Goal: Task Accomplishment & Management: Complete application form

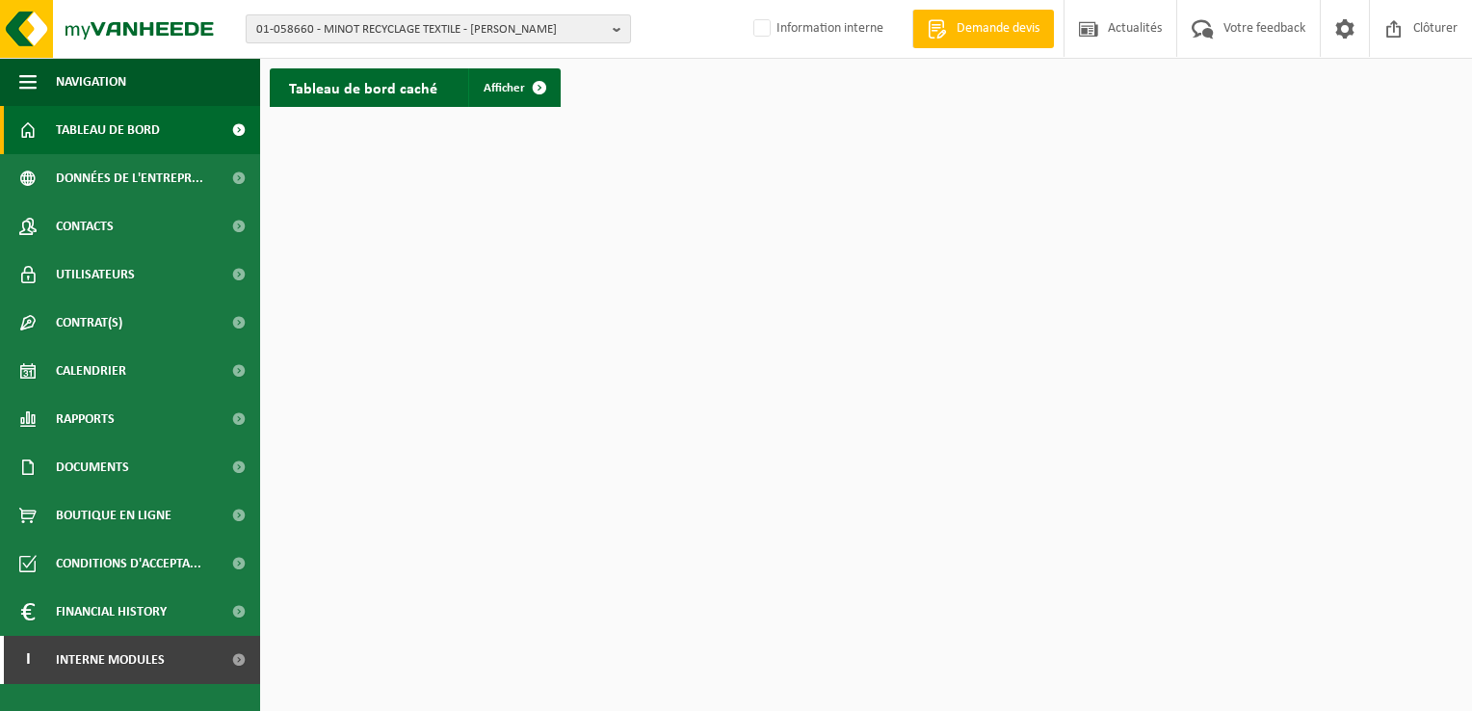
click at [343, 31] on span "01-058660 - MINOT RECYCLAGE TEXTILE - BILLY BERCLAU" at bounding box center [430, 29] width 349 height 29
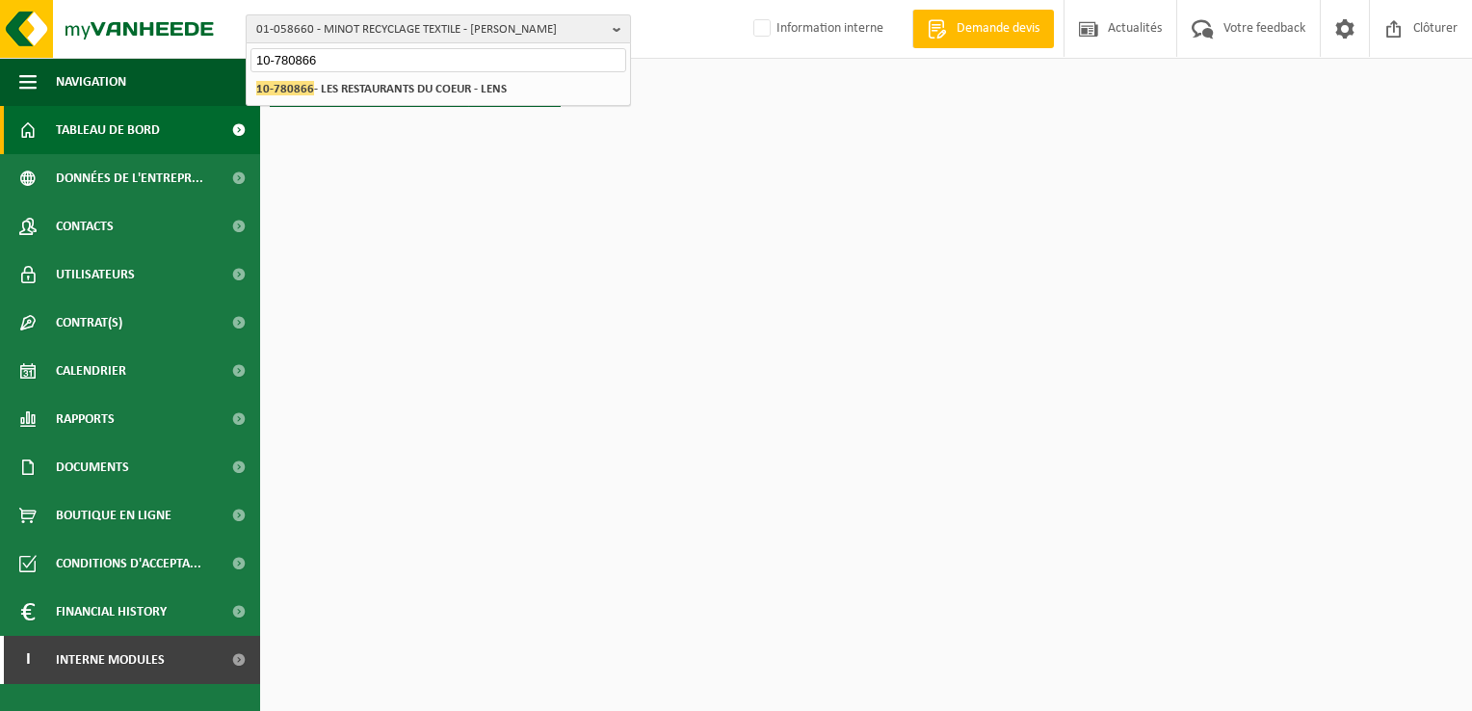
type input "10-780866"
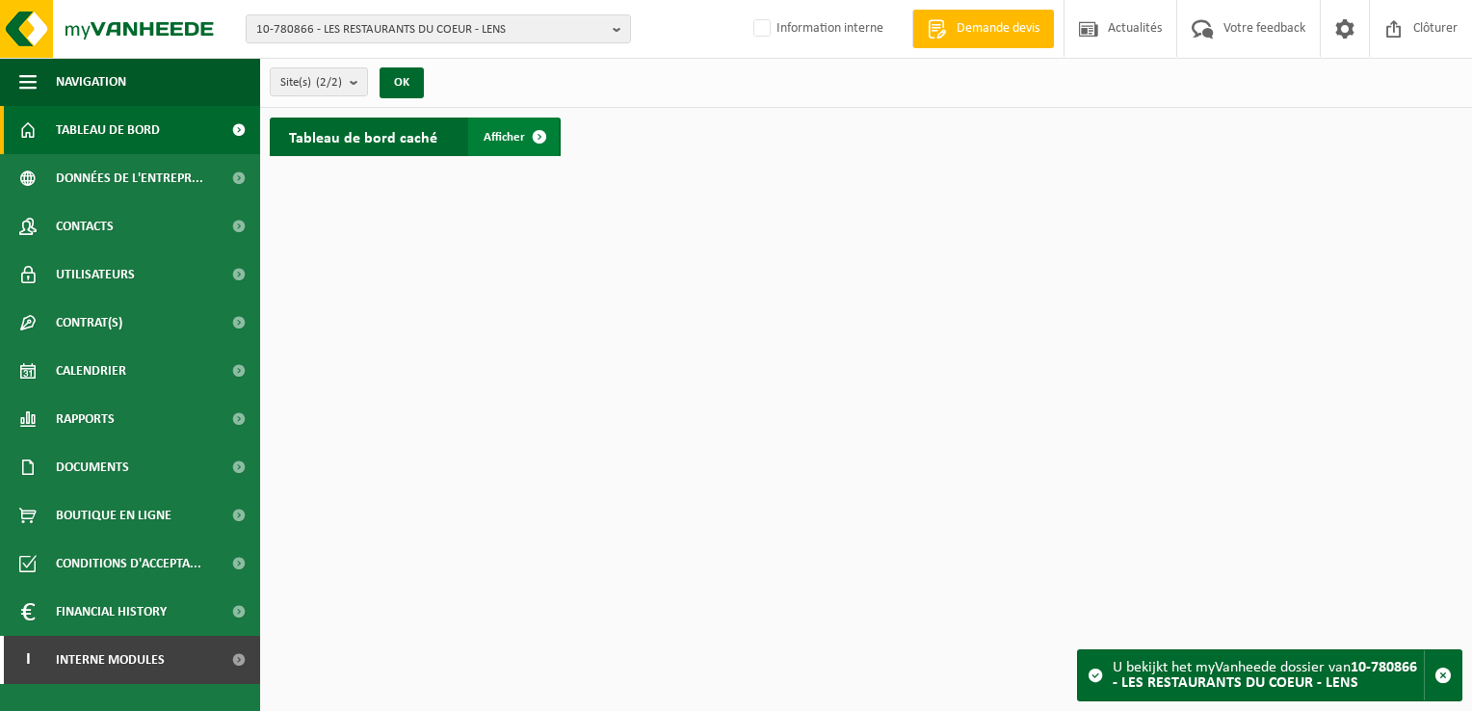
click at [547, 129] on span at bounding box center [539, 137] width 39 height 39
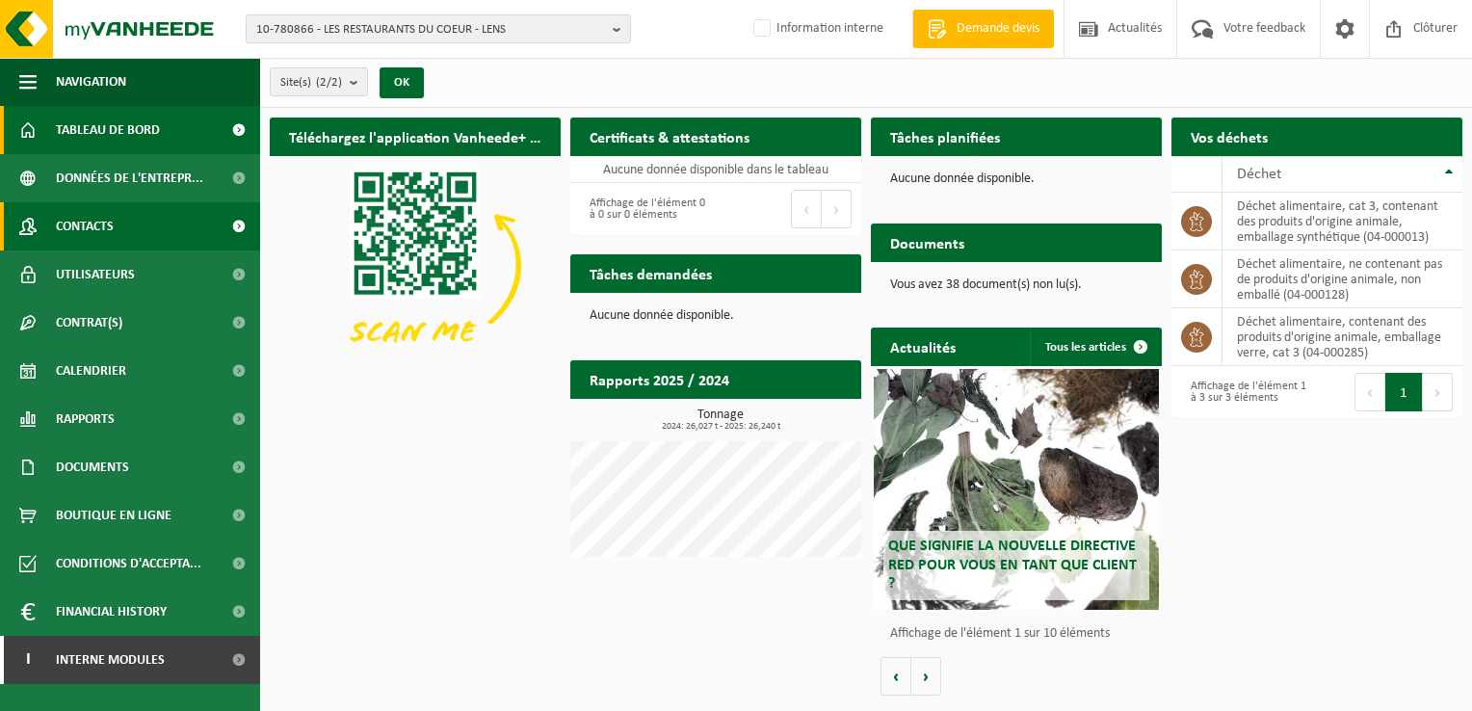
click at [112, 225] on span "Contacts" at bounding box center [85, 226] width 58 height 48
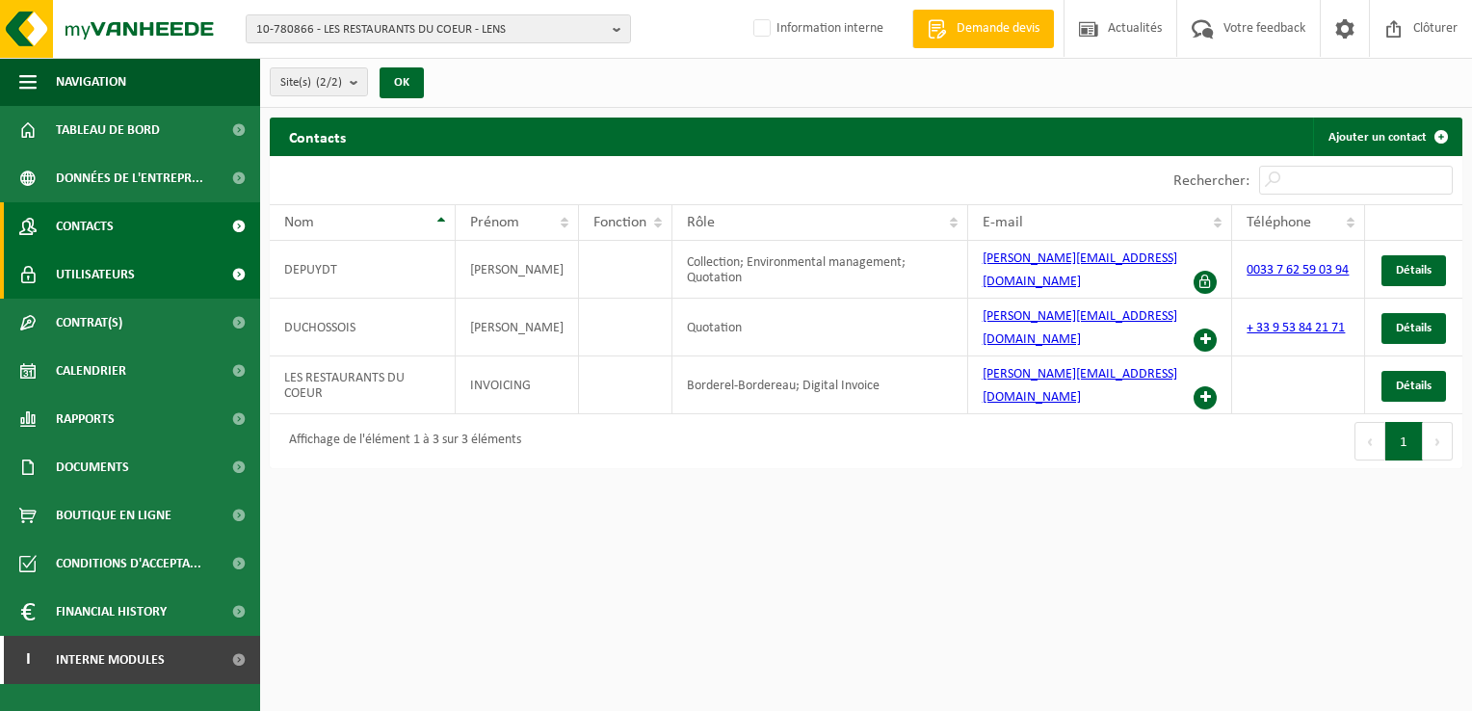
click at [94, 275] on span "Utilisateurs" at bounding box center [95, 274] width 79 height 48
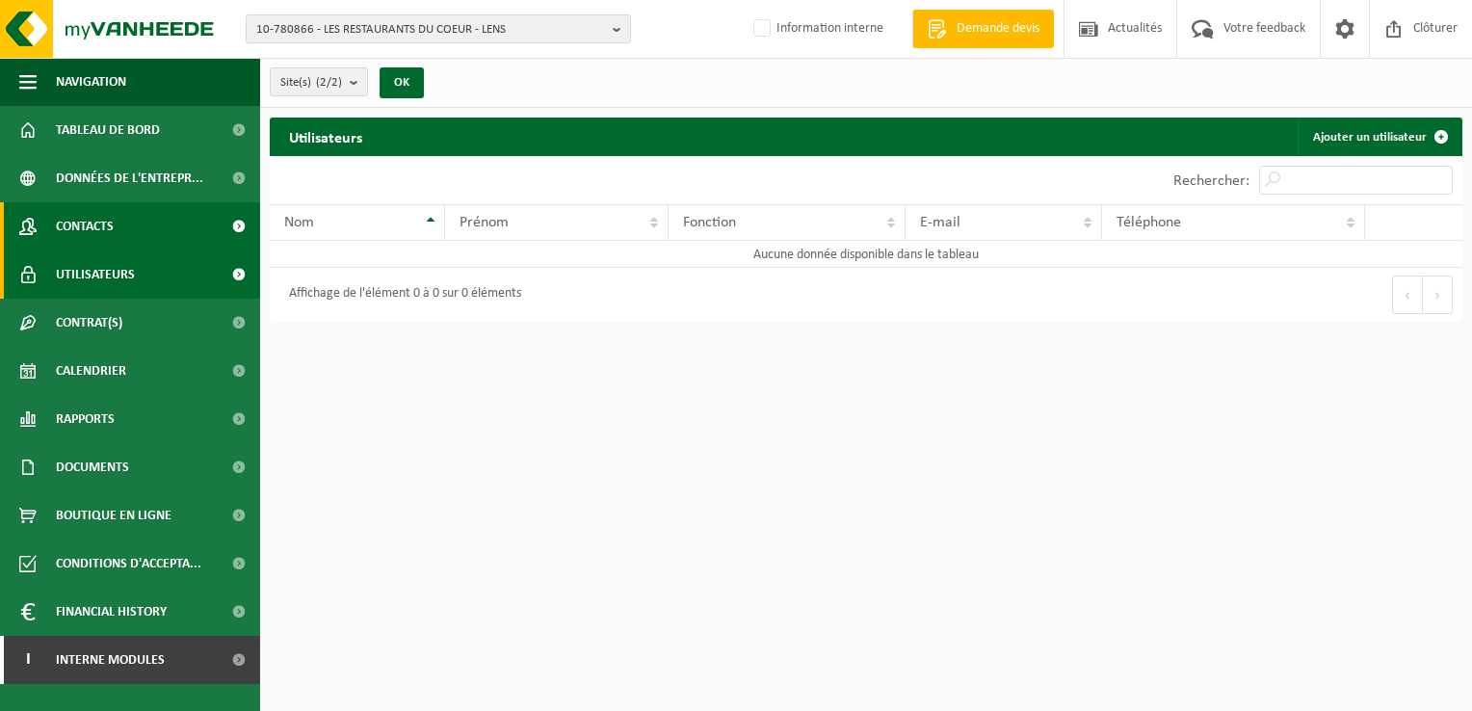
click at [99, 229] on span "Contacts" at bounding box center [85, 226] width 58 height 48
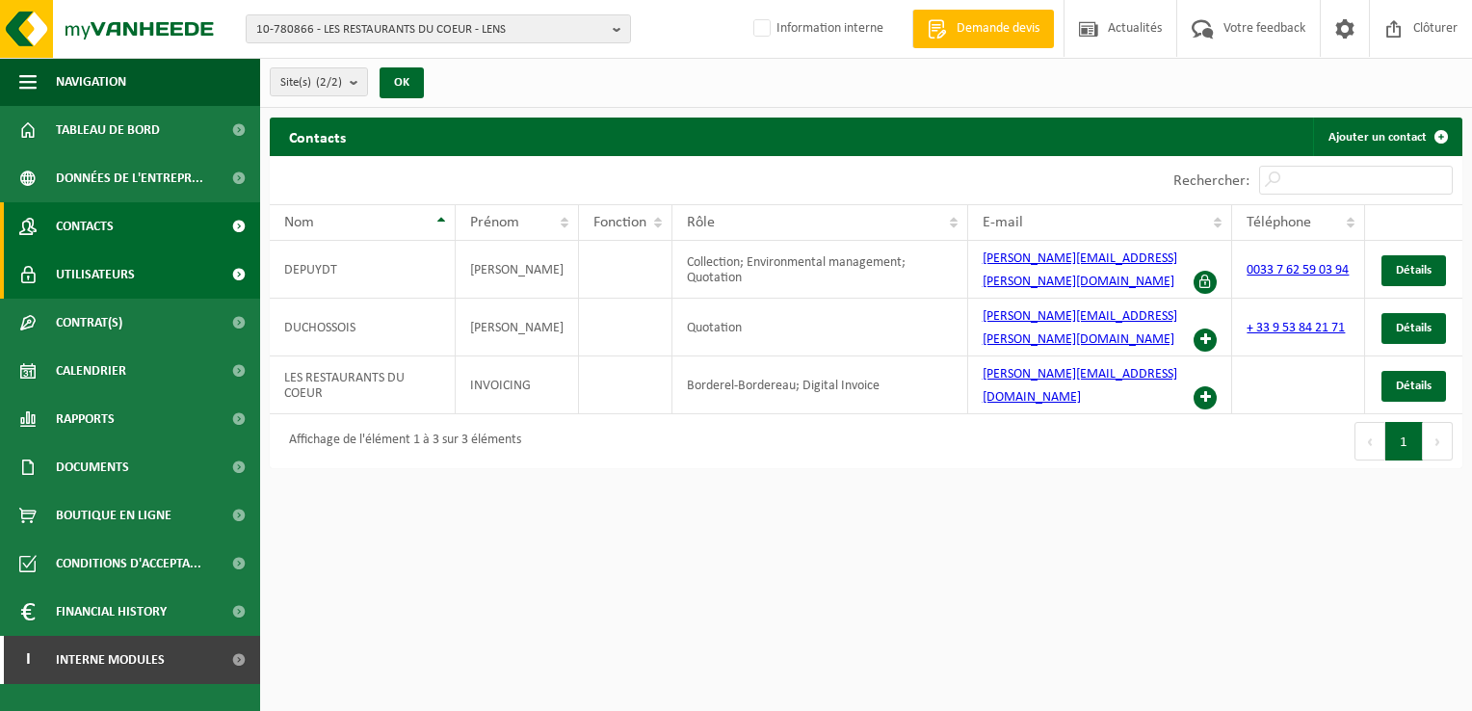
click at [95, 264] on span "Utilisateurs" at bounding box center [95, 274] width 79 height 48
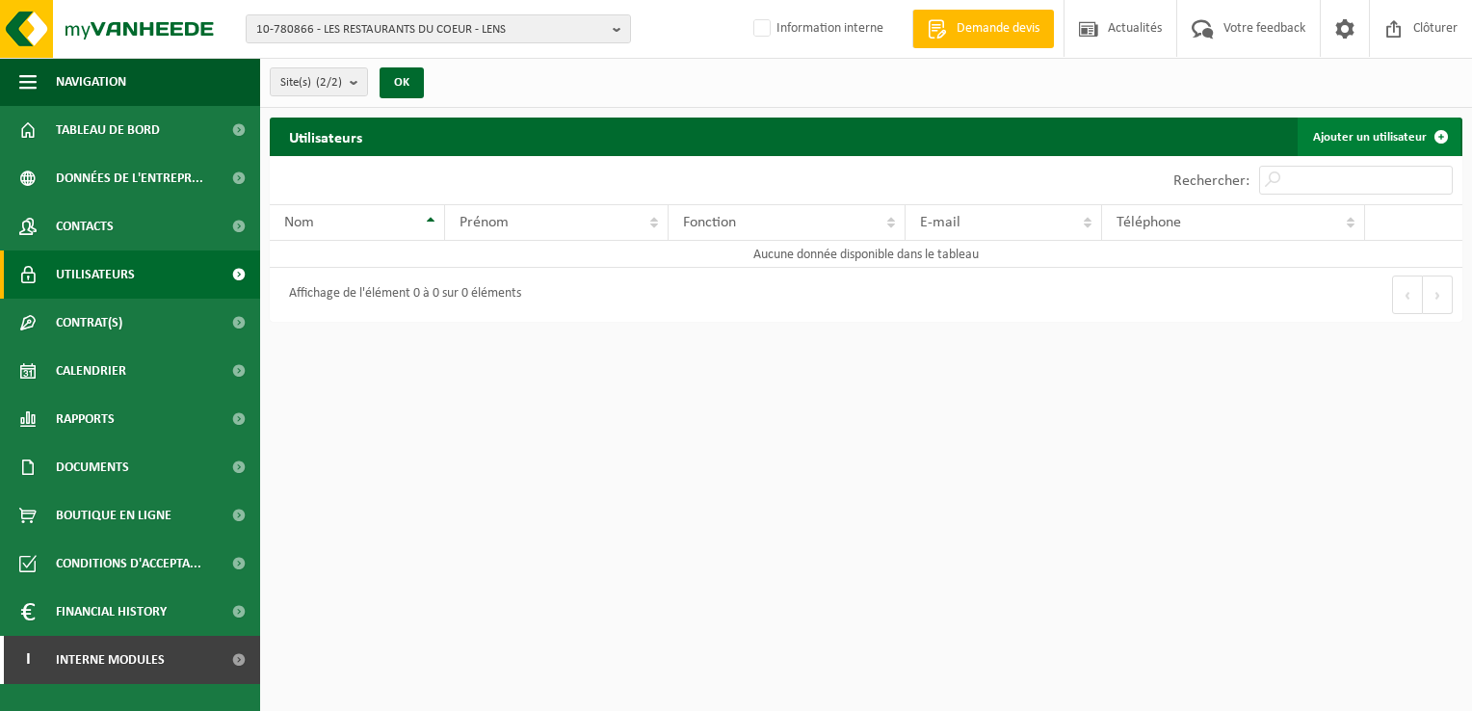
click at [1347, 136] on link "Ajouter un utilisateur" at bounding box center [1379, 137] width 163 height 39
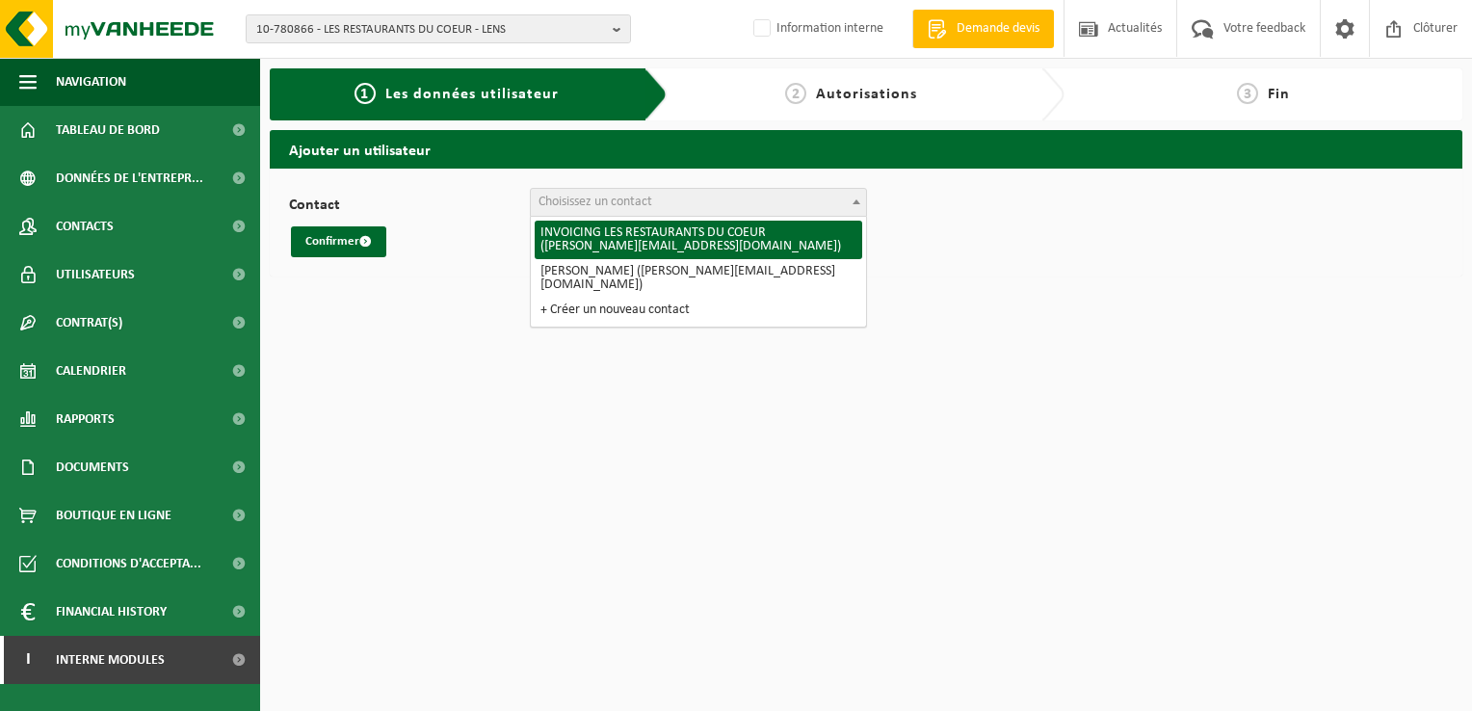
click at [856, 199] on b at bounding box center [857, 201] width 8 height 5
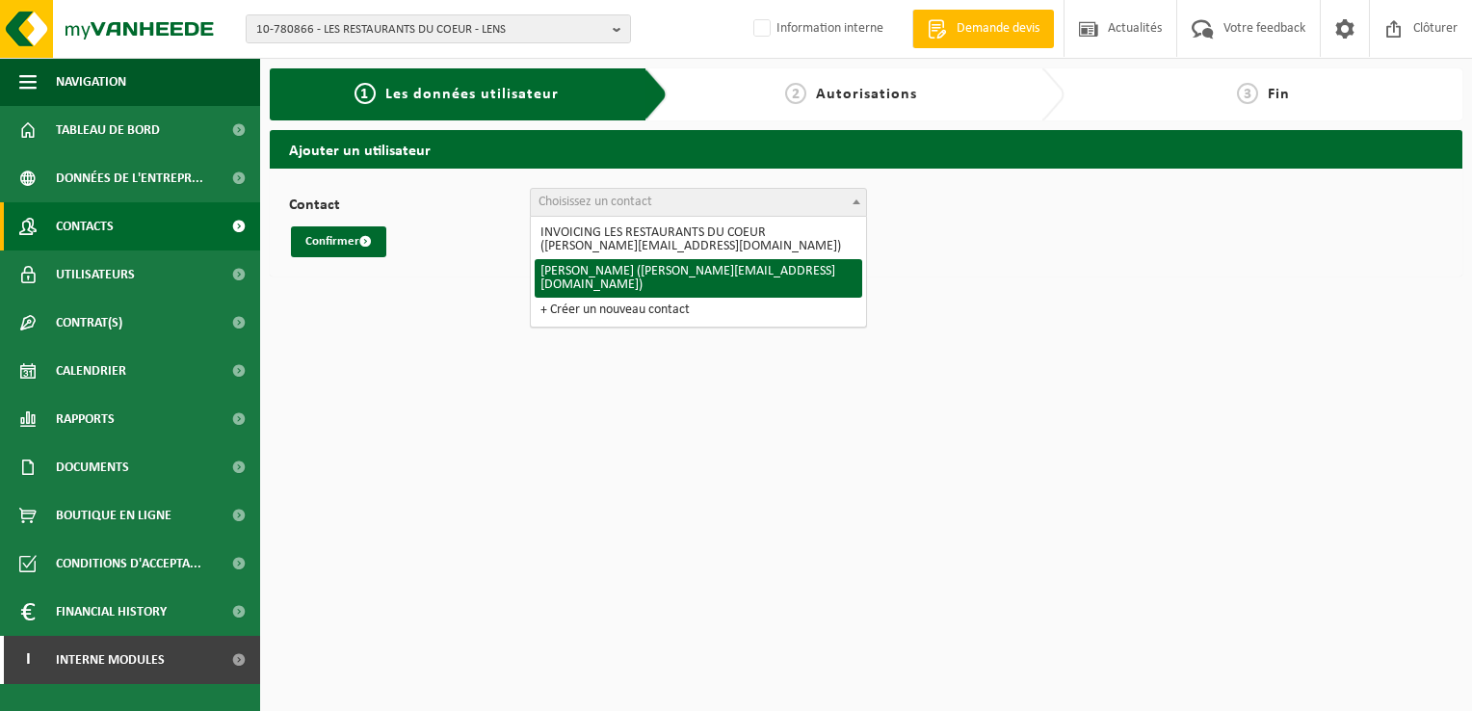
click at [89, 218] on span "Contacts" at bounding box center [85, 226] width 58 height 48
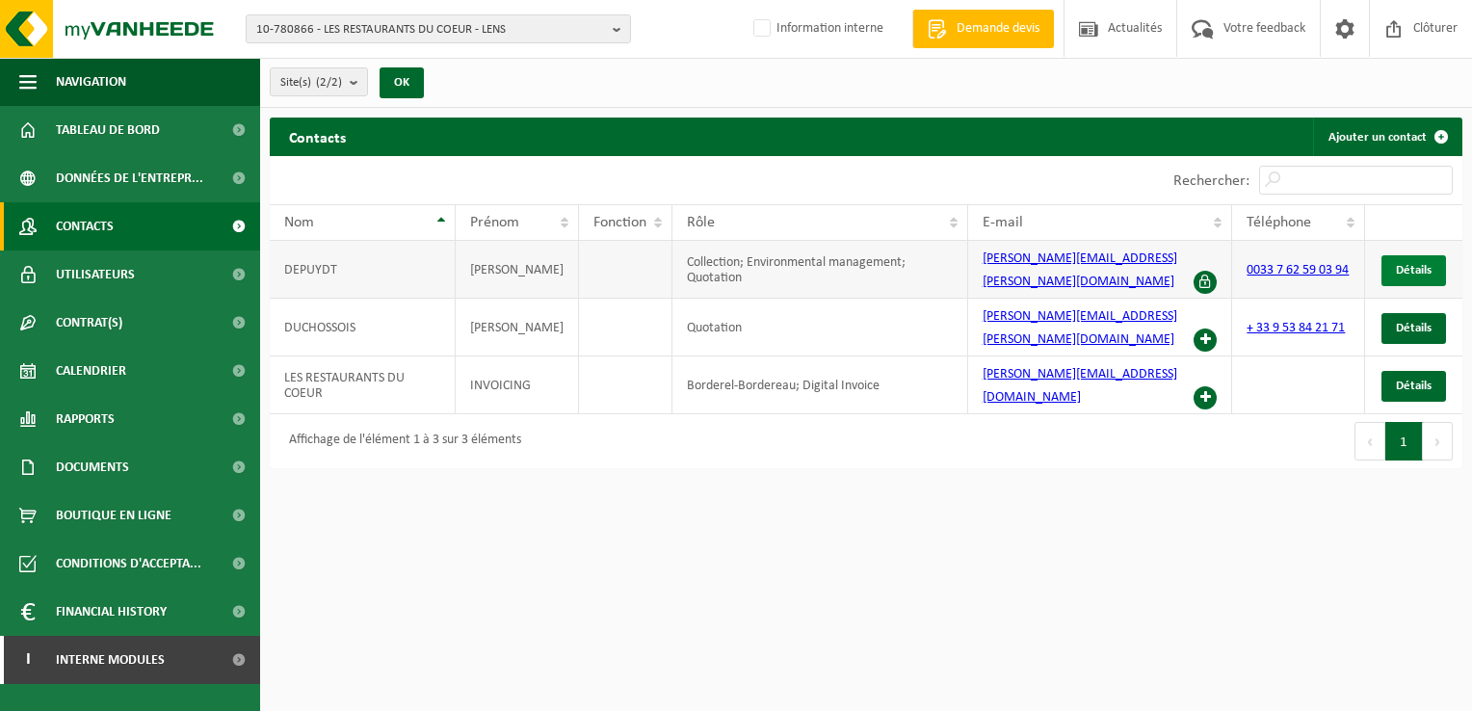
click at [1413, 267] on span "Détails" at bounding box center [1414, 270] width 36 height 13
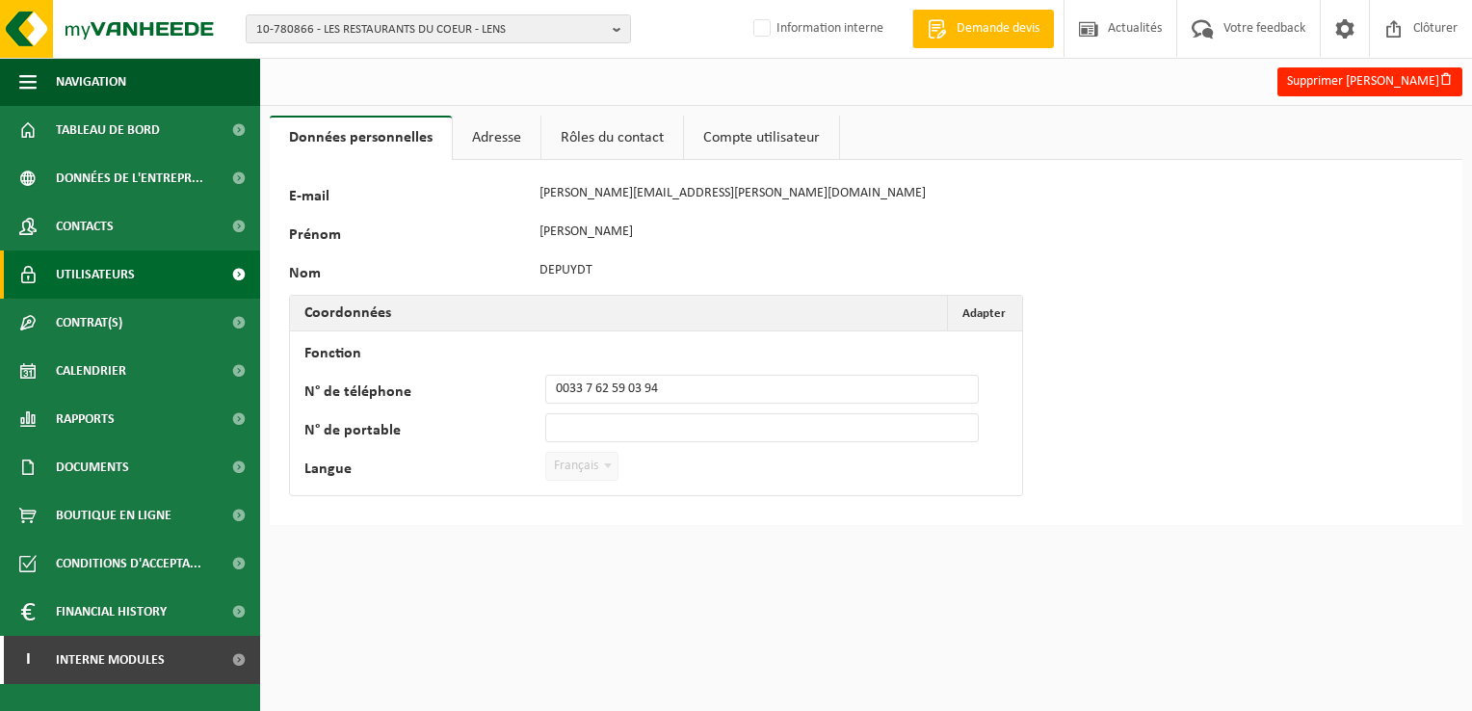
click at [85, 269] on span "Utilisateurs" at bounding box center [95, 274] width 79 height 48
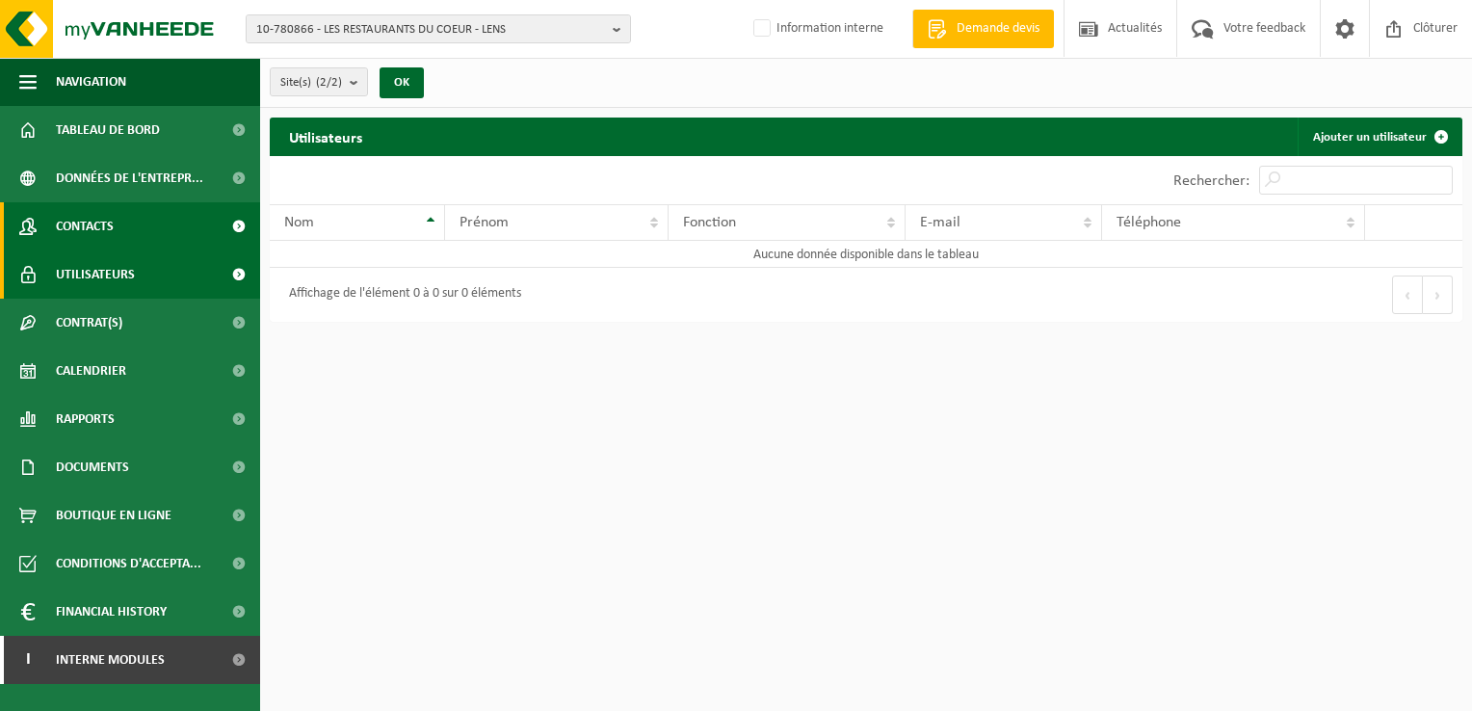
click at [96, 229] on span "Contacts" at bounding box center [85, 226] width 58 height 48
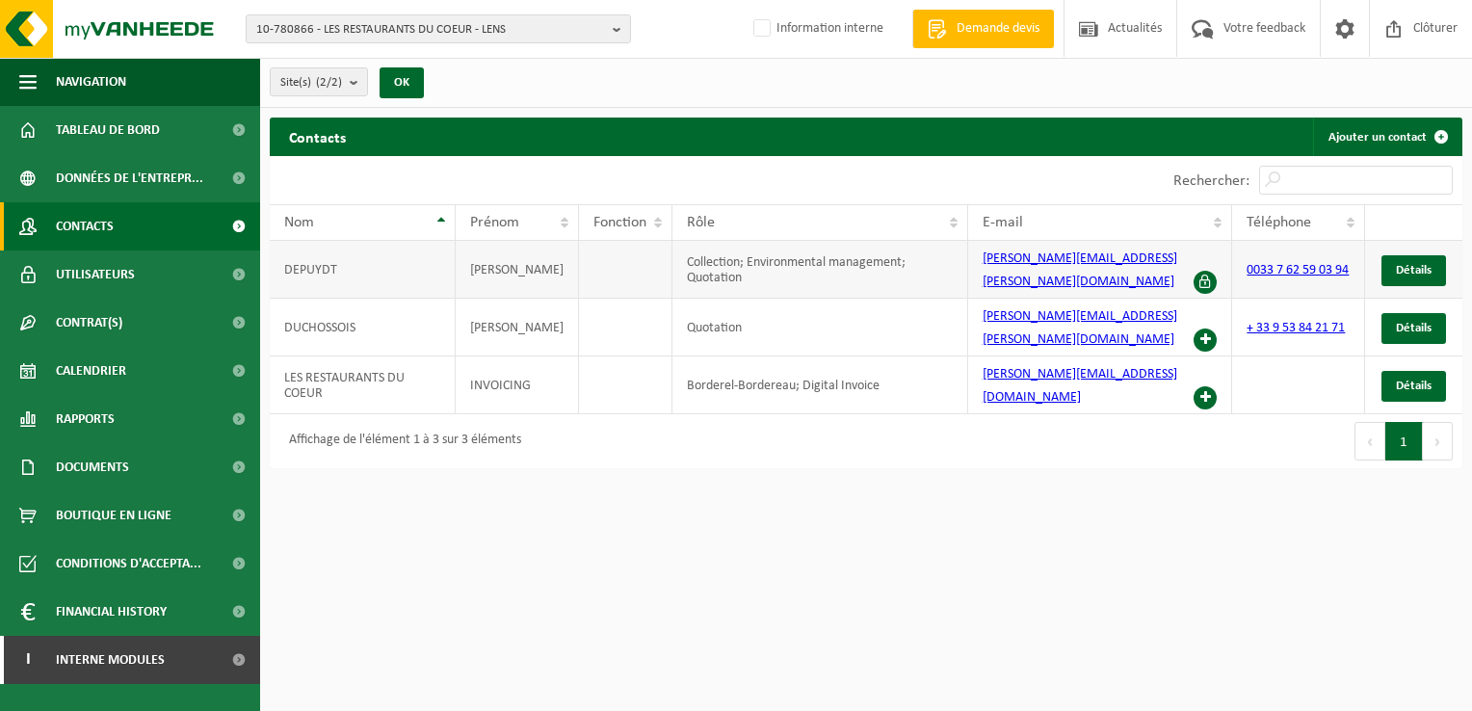
click at [1199, 271] on span at bounding box center [1205, 282] width 23 height 23
click at [1416, 264] on span "Détails" at bounding box center [1414, 270] width 36 height 13
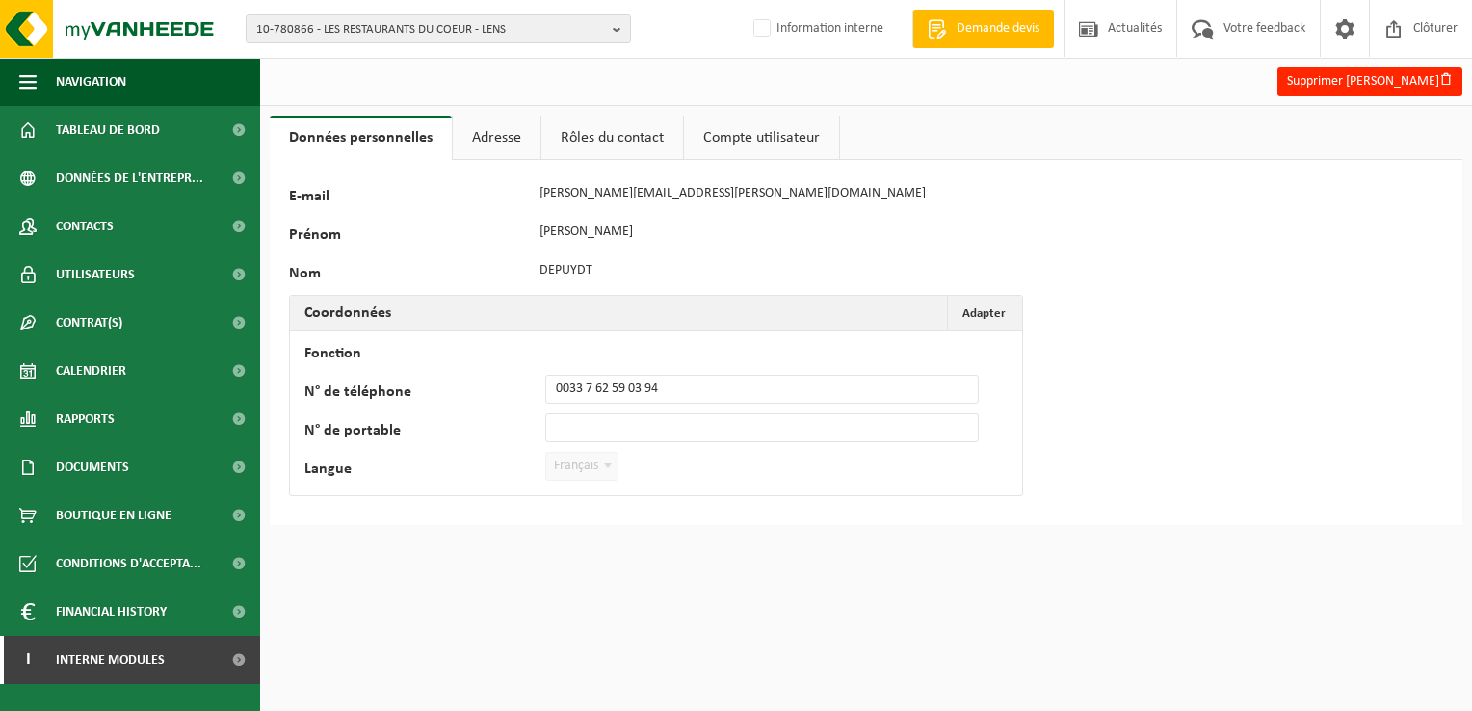
click at [597, 142] on link "Rôles du contact" at bounding box center [612, 138] width 142 height 44
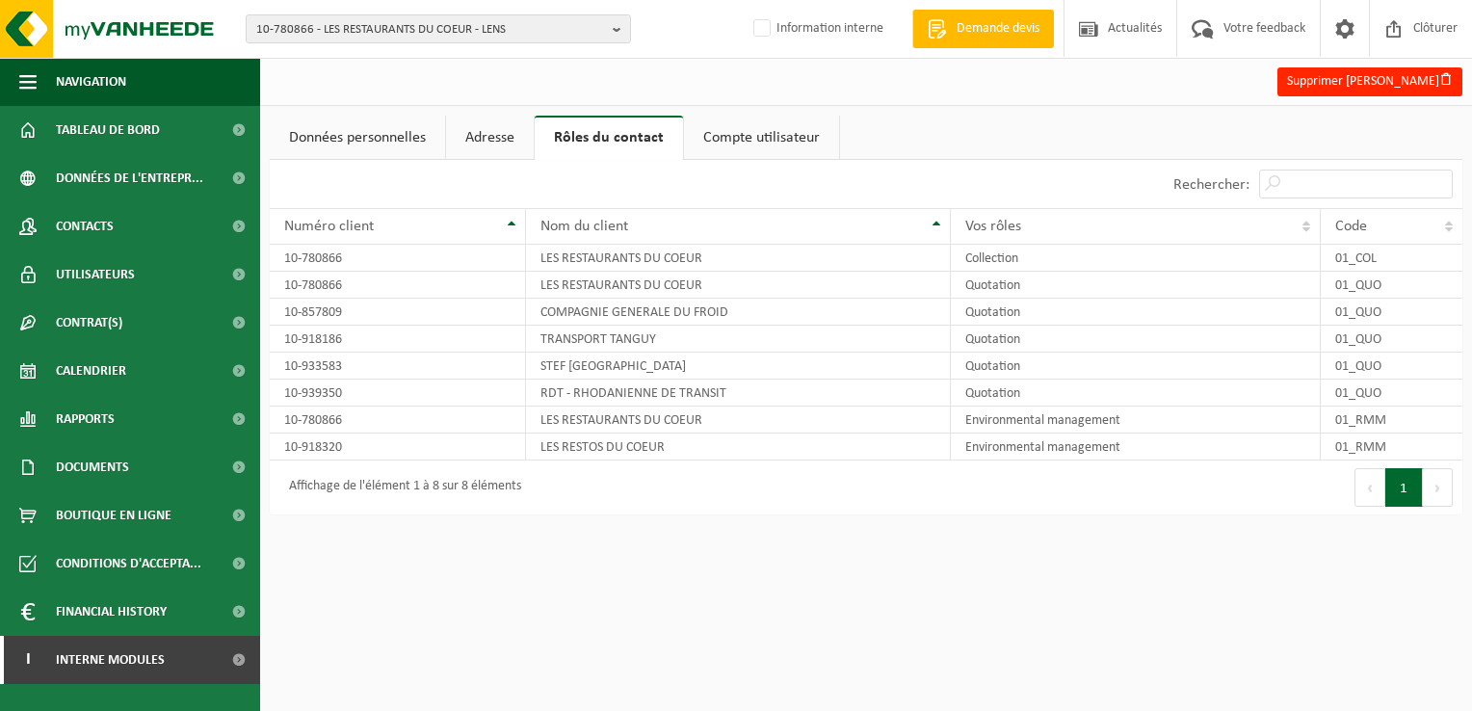
click at [786, 139] on link "Compte utilisateur" at bounding box center [761, 138] width 155 height 44
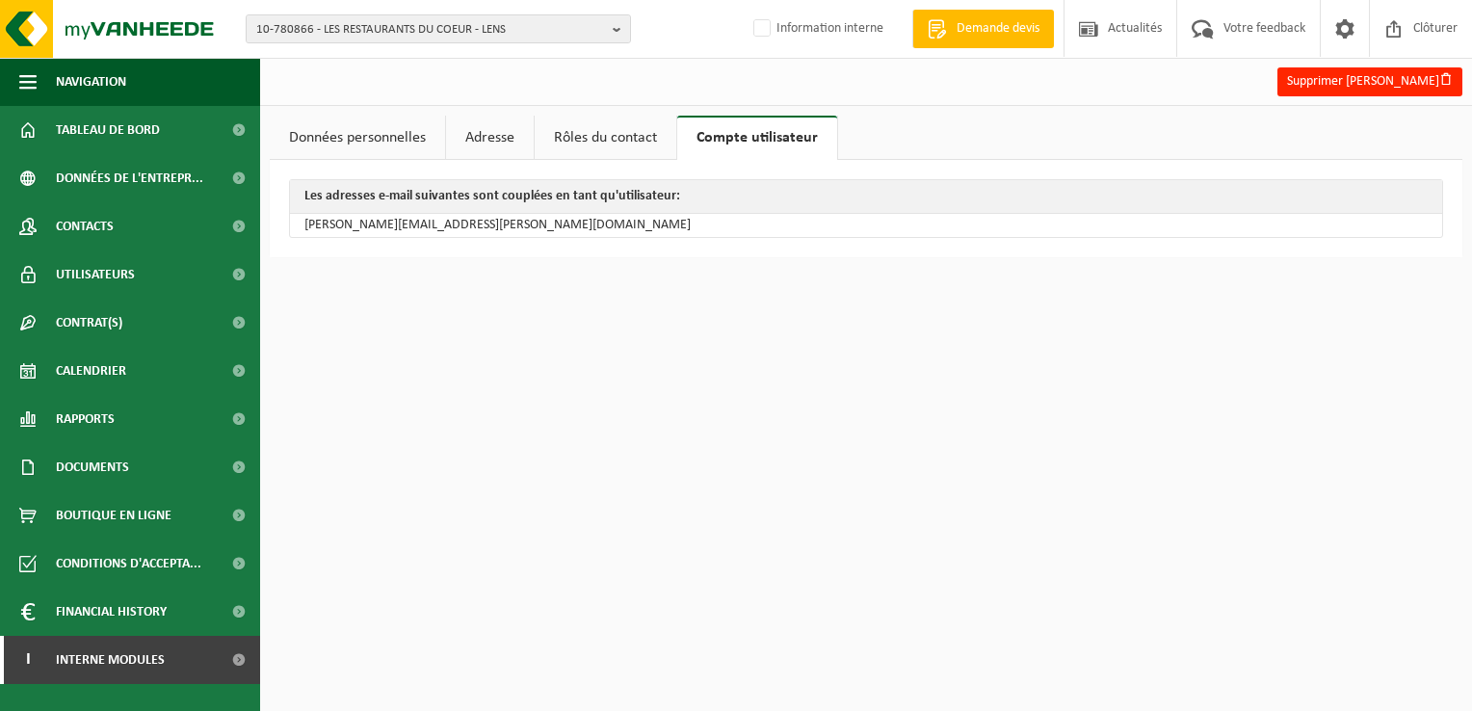
click at [629, 135] on link "Rôles du contact" at bounding box center [606, 138] width 142 height 44
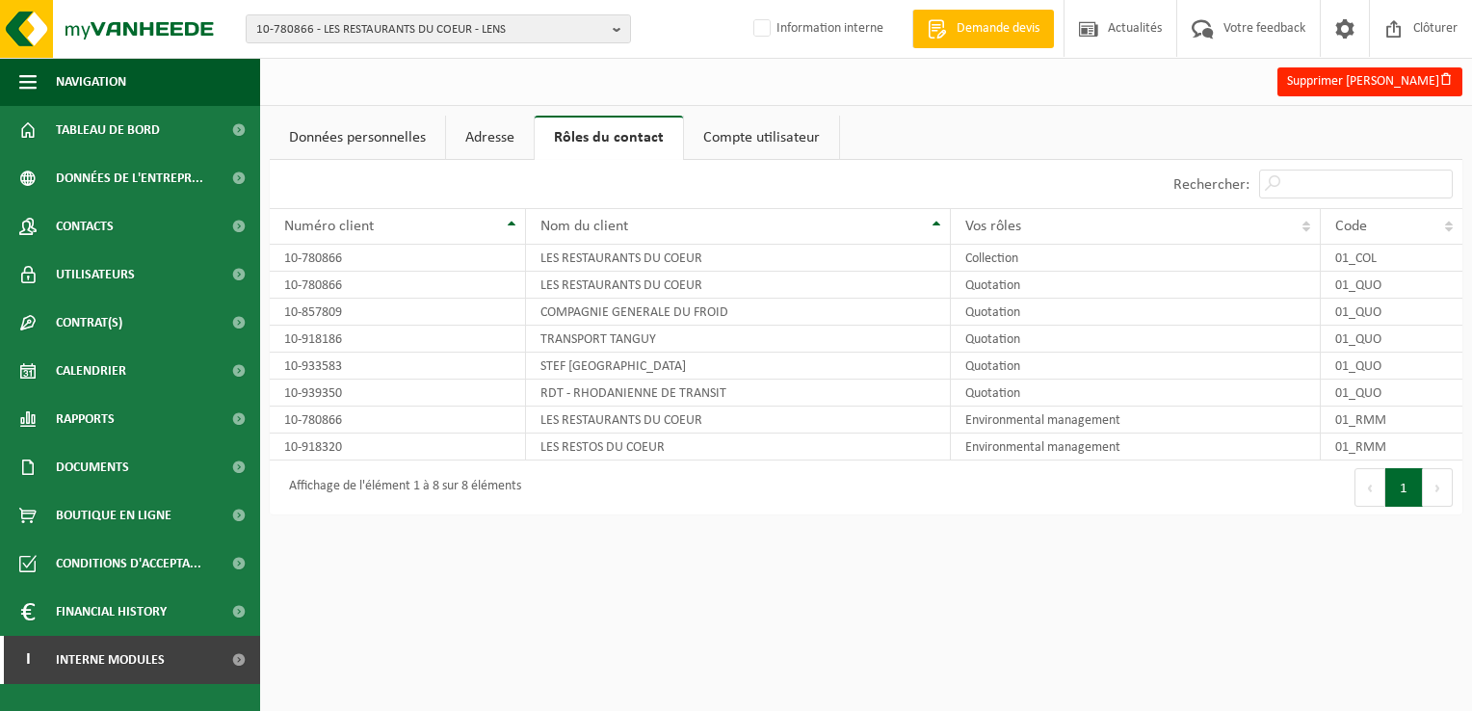
click at [478, 133] on link "Adresse" at bounding box center [490, 138] width 88 height 44
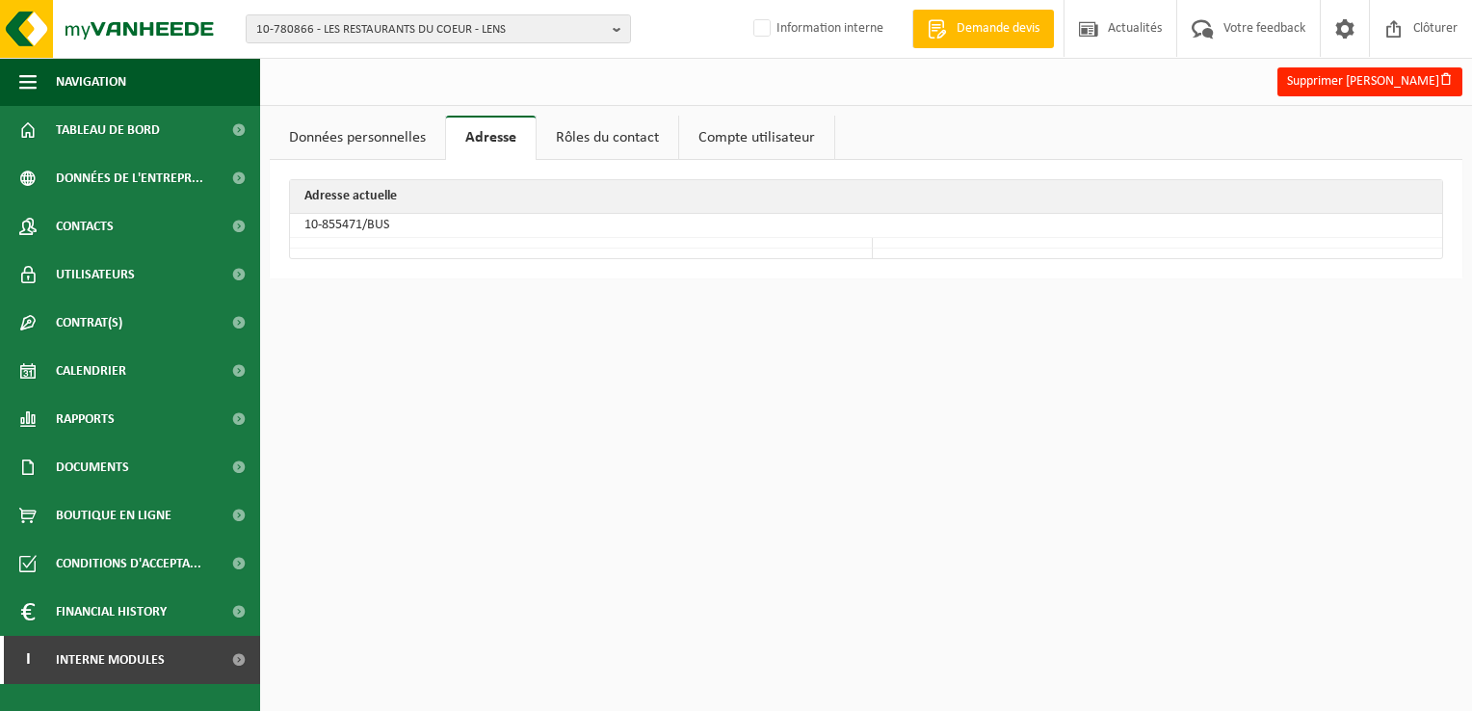
click at [371, 133] on link "Données personnelles" at bounding box center [357, 138] width 175 height 44
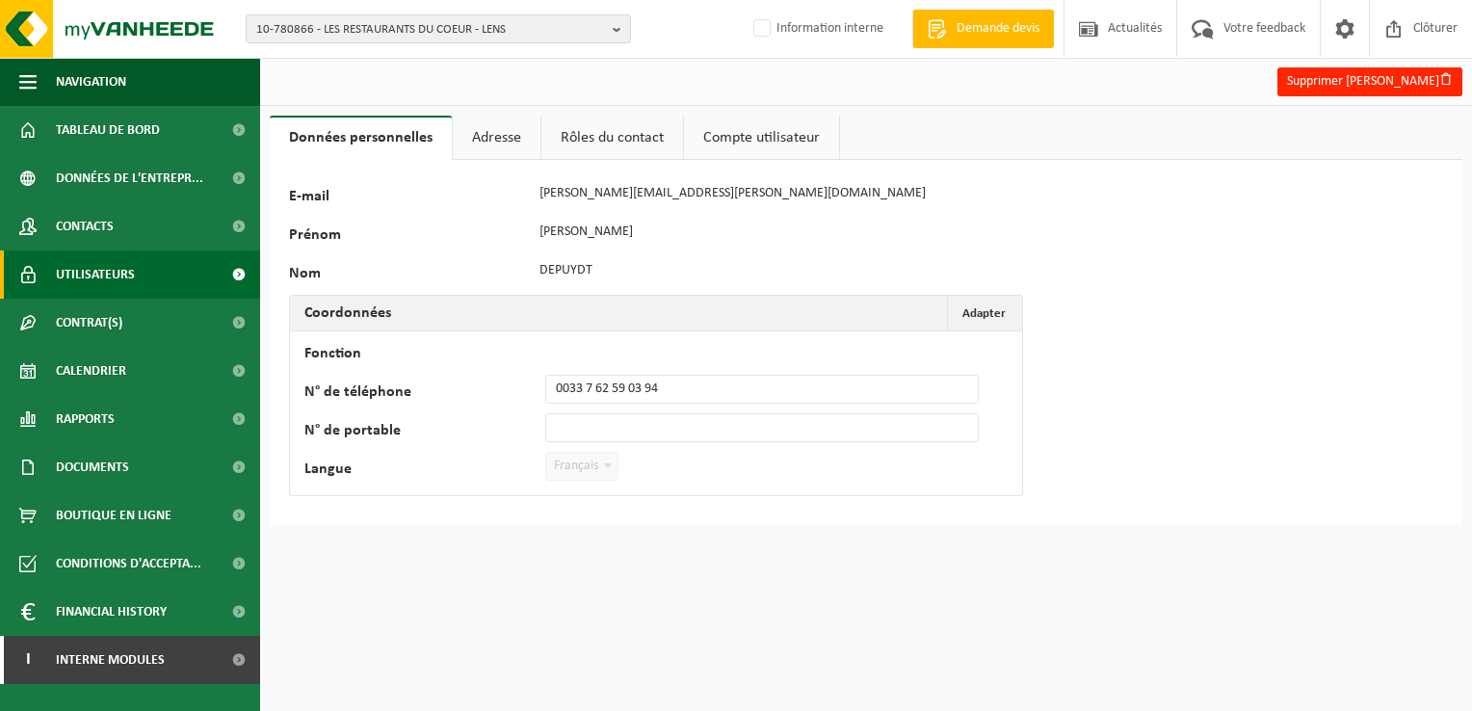
click at [93, 276] on span "Utilisateurs" at bounding box center [95, 274] width 79 height 48
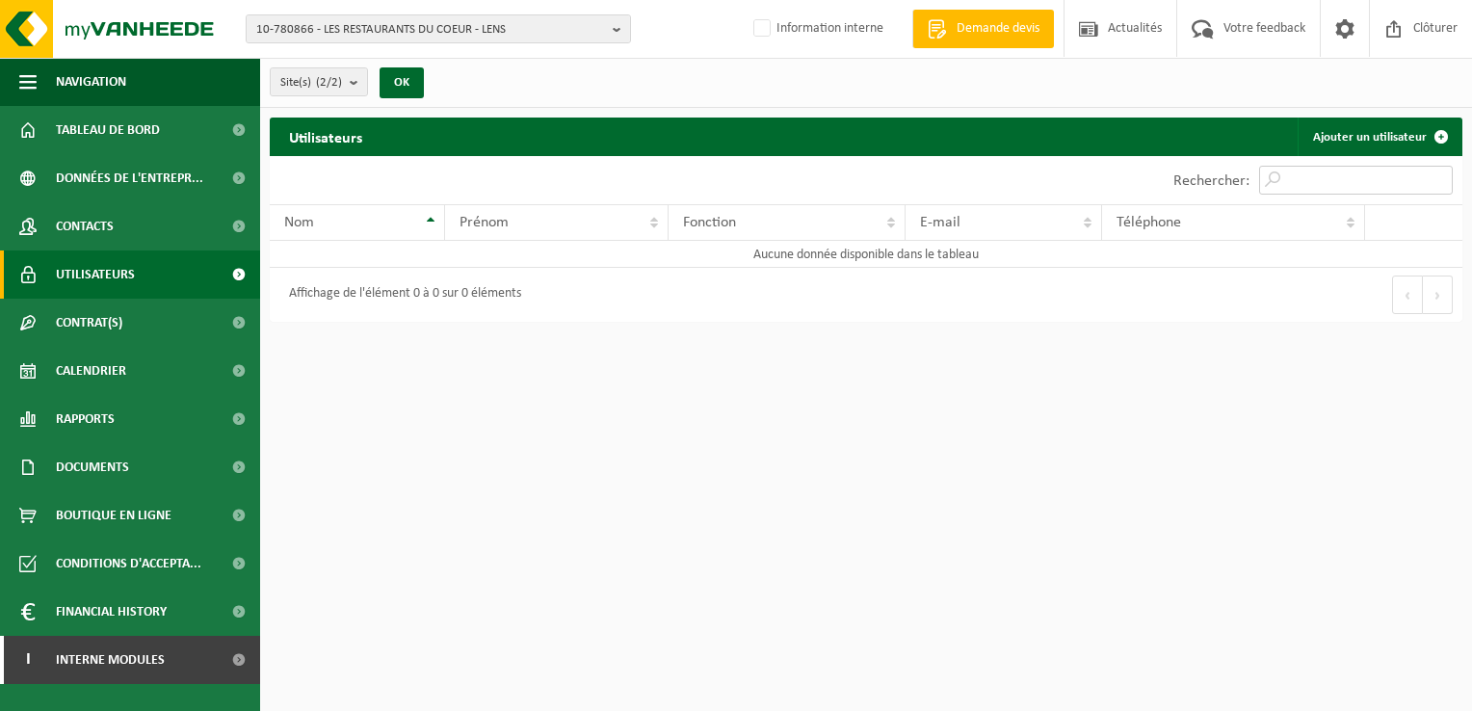
click at [1307, 174] on input "Rechercher:" at bounding box center [1356, 180] width 194 height 29
type input "DEPUYDT"
drag, startPoint x: 1368, startPoint y: 167, endPoint x: 1229, endPoint y: 173, distance: 138.9
click at [1229, 173] on div "Rechercher: [PERSON_NAME]" at bounding box center [1313, 180] width 299 height 48
click at [1403, 128] on link "Ajouter un utilisateur" at bounding box center [1379, 137] width 163 height 39
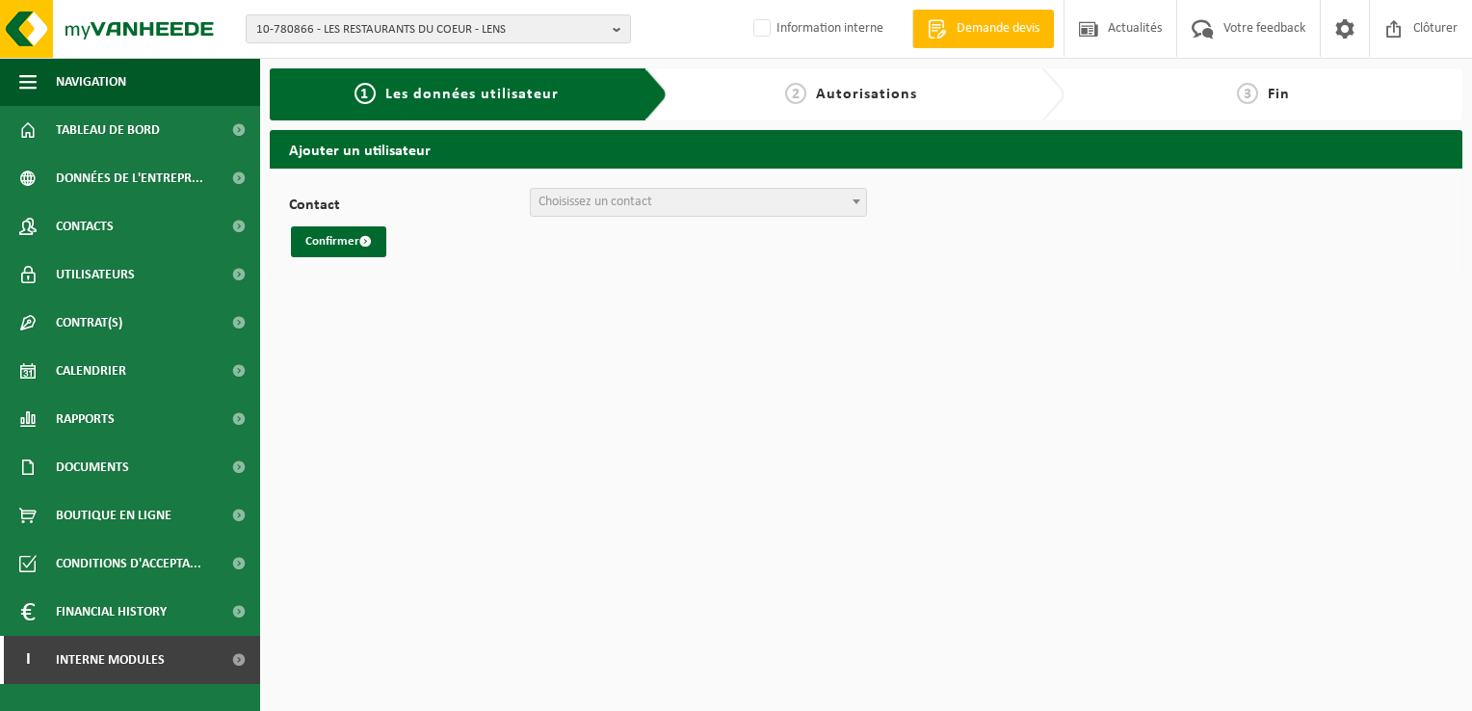
click at [866, 196] on span "Choisissez un contact" at bounding box center [698, 202] width 337 height 29
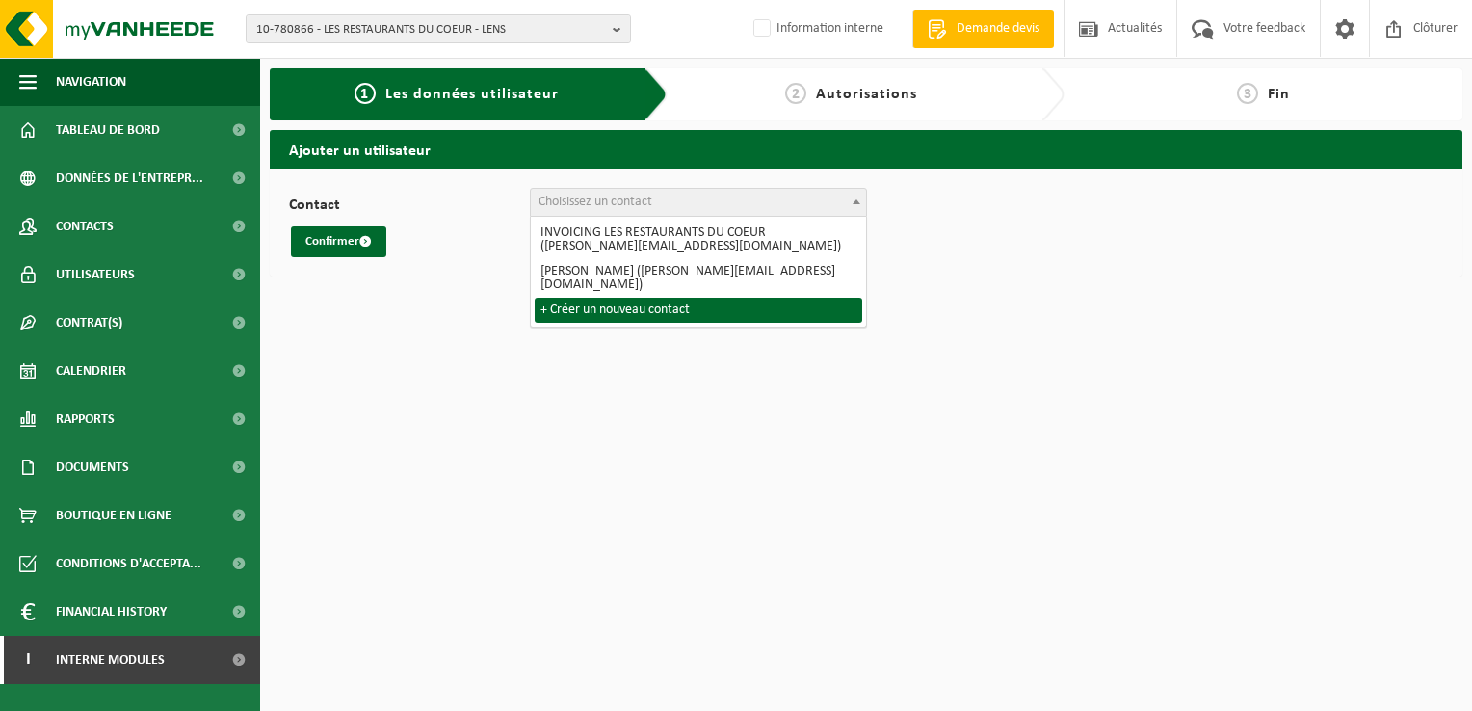
select select "0"
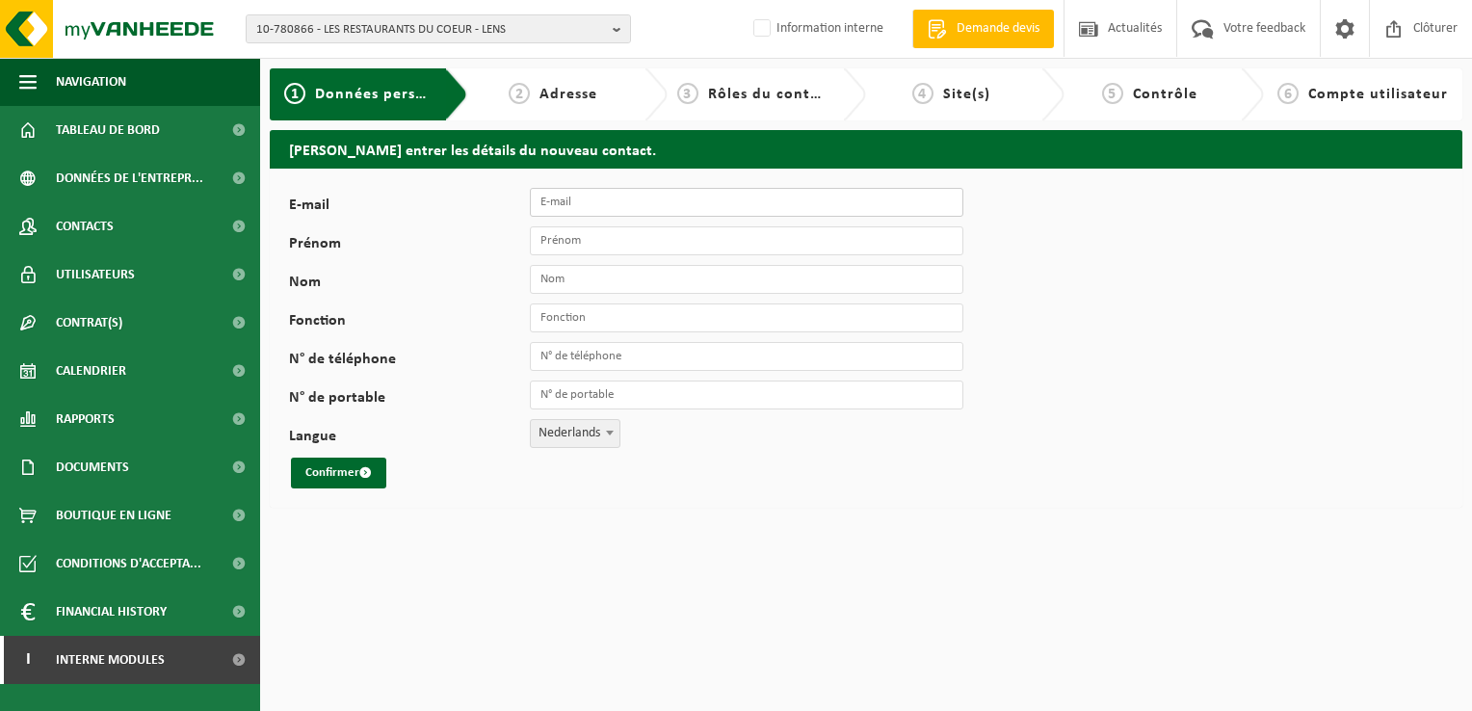
click at [583, 197] on input "E-mail" at bounding box center [747, 202] width 434 height 29
click at [109, 215] on span "Contacts" at bounding box center [85, 226] width 58 height 48
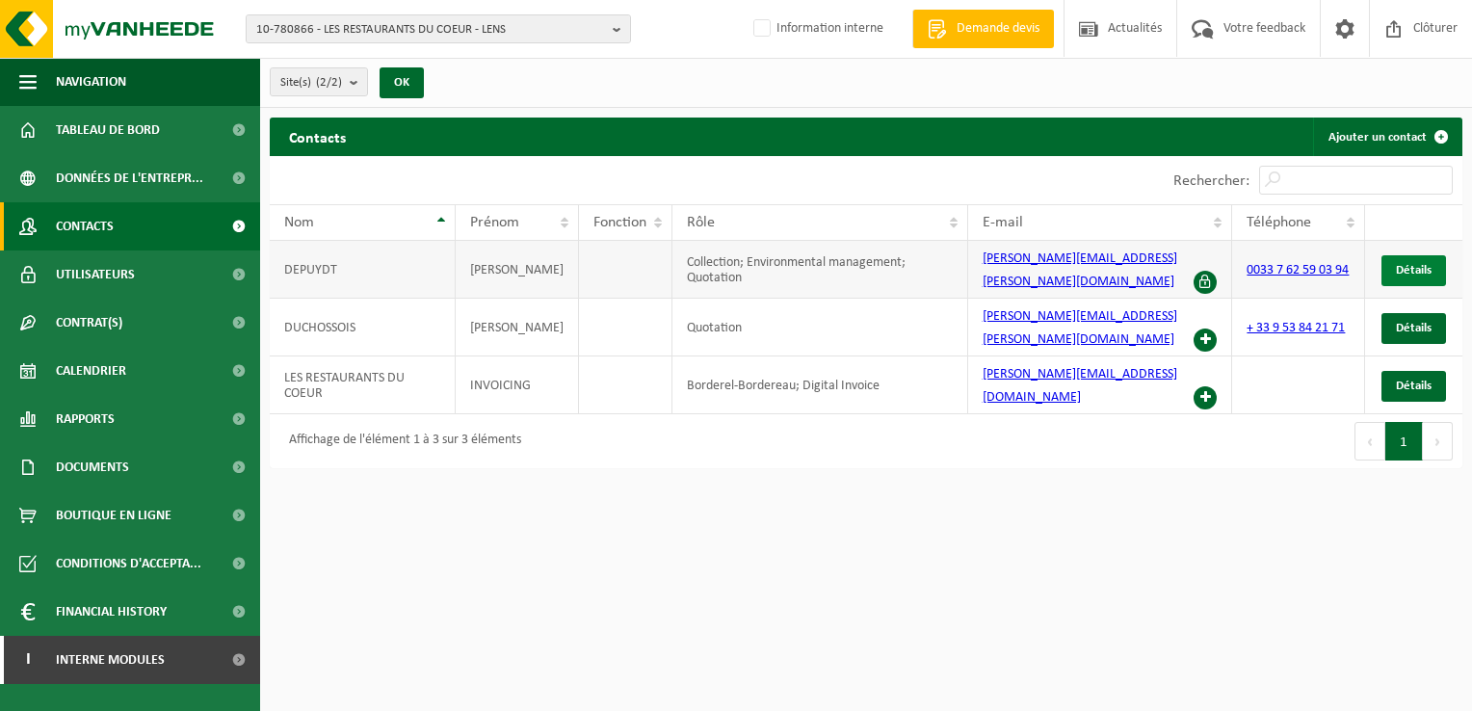
click at [1412, 264] on span "Détails" at bounding box center [1414, 270] width 36 height 13
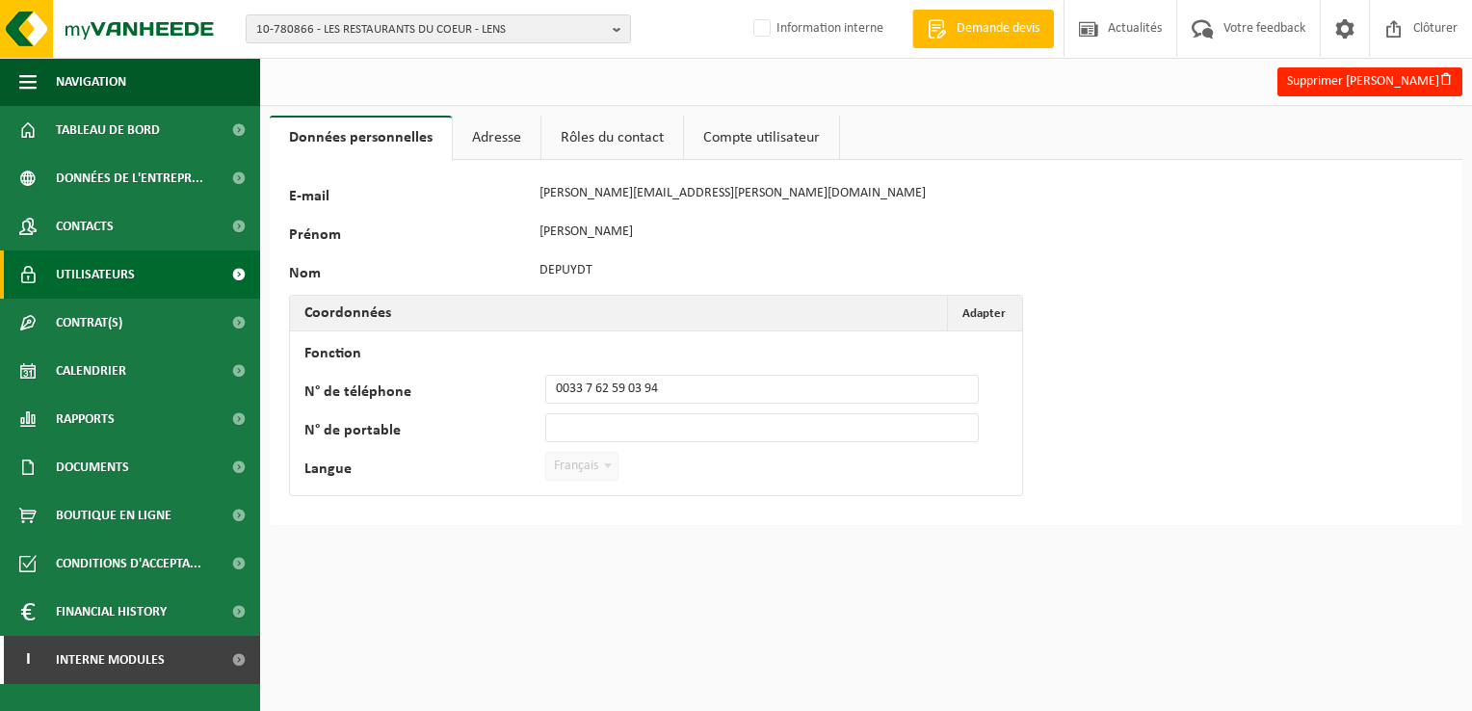
click at [109, 272] on span "Utilisateurs" at bounding box center [95, 274] width 79 height 48
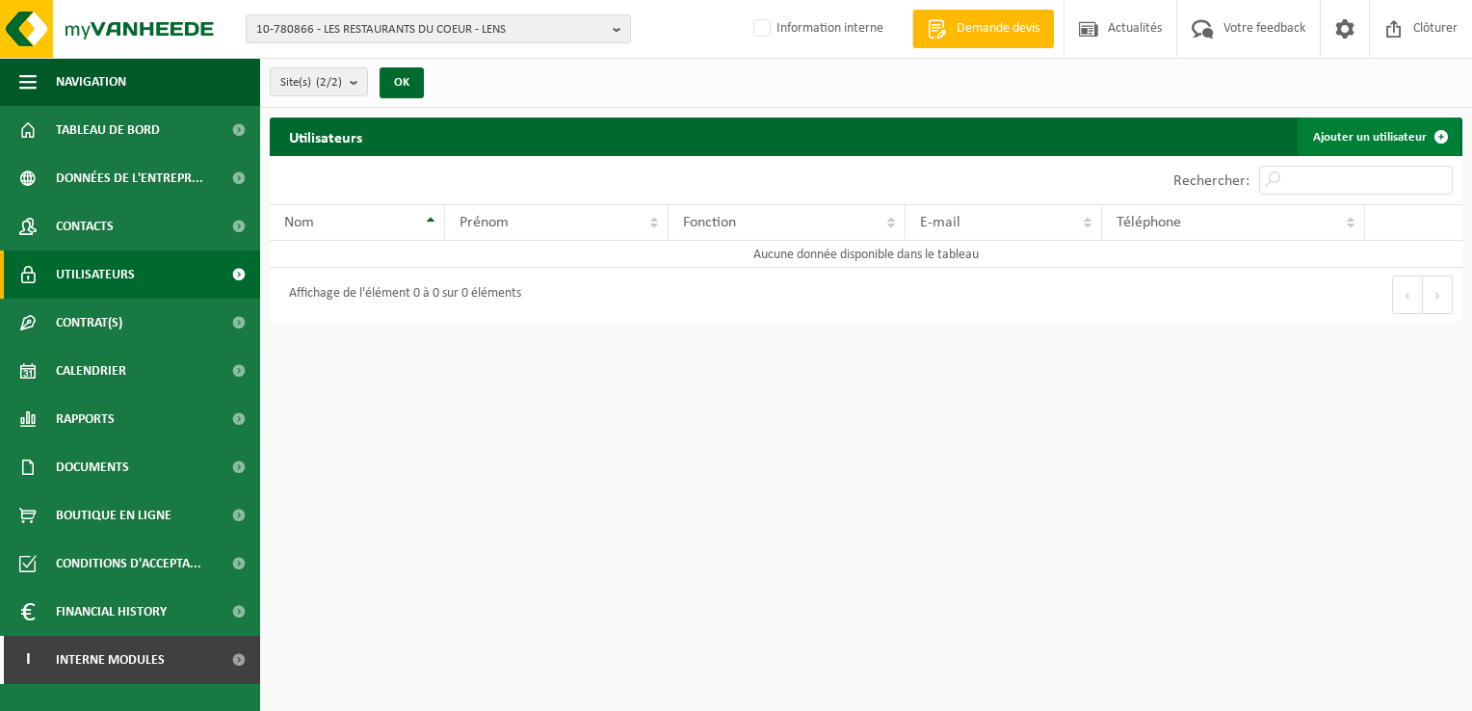
click at [1399, 130] on link "Ajouter un utilisateur" at bounding box center [1379, 137] width 163 height 39
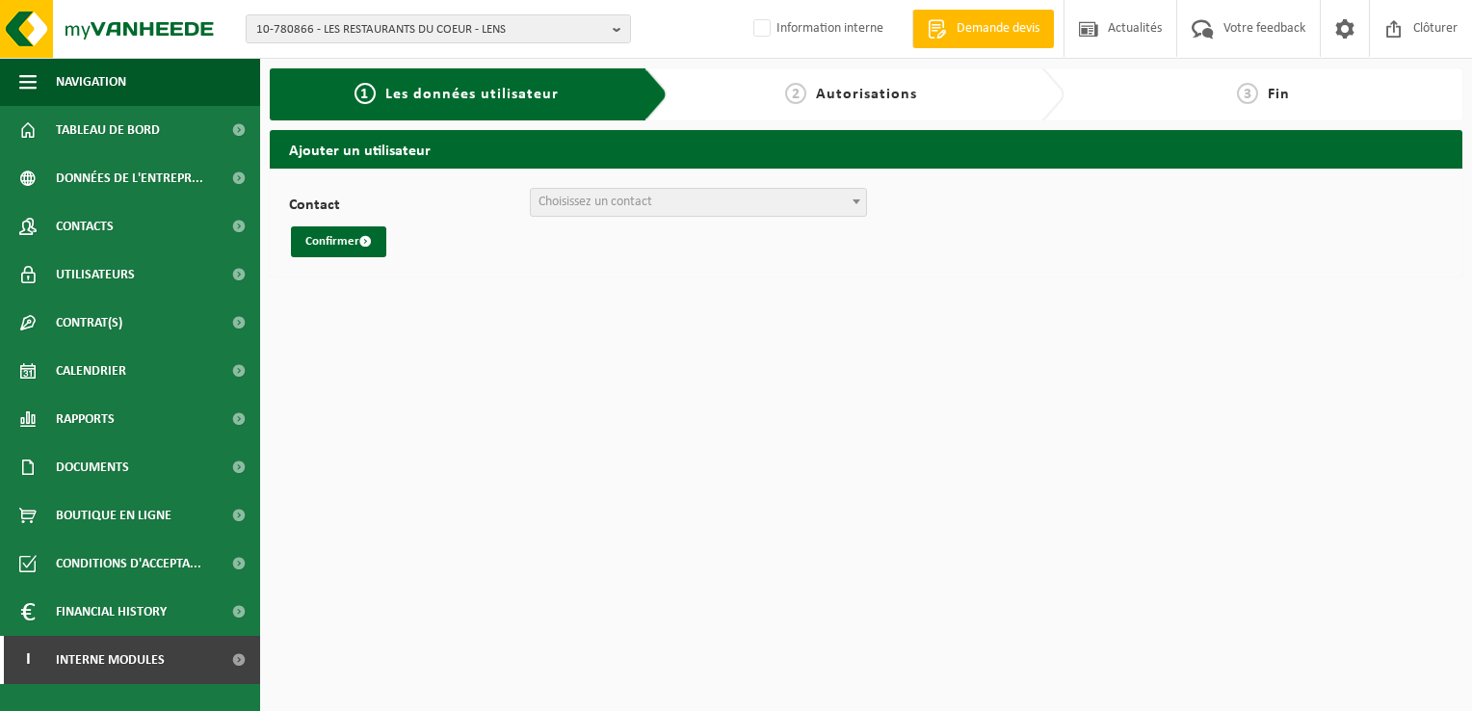
click at [668, 198] on span "Choisissez un contact" at bounding box center [698, 202] width 335 height 27
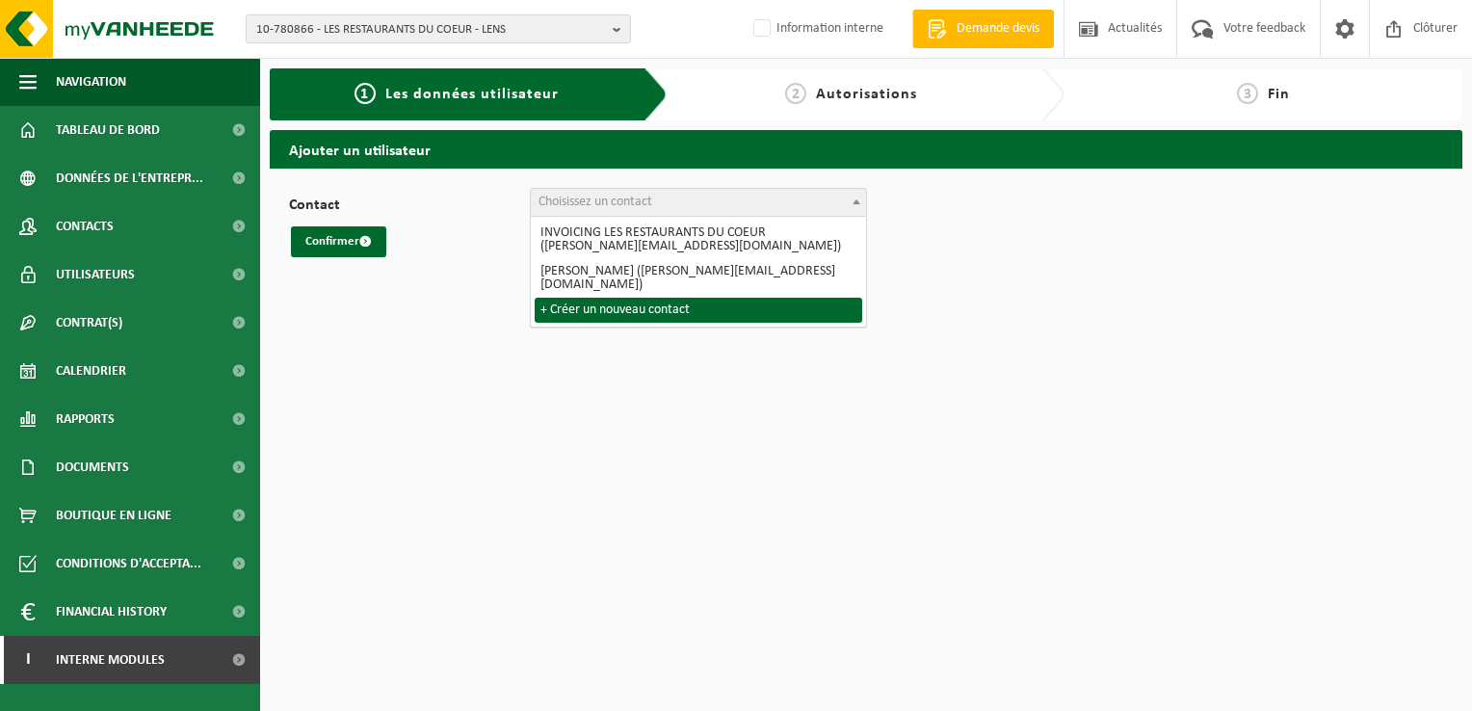
select select "0"
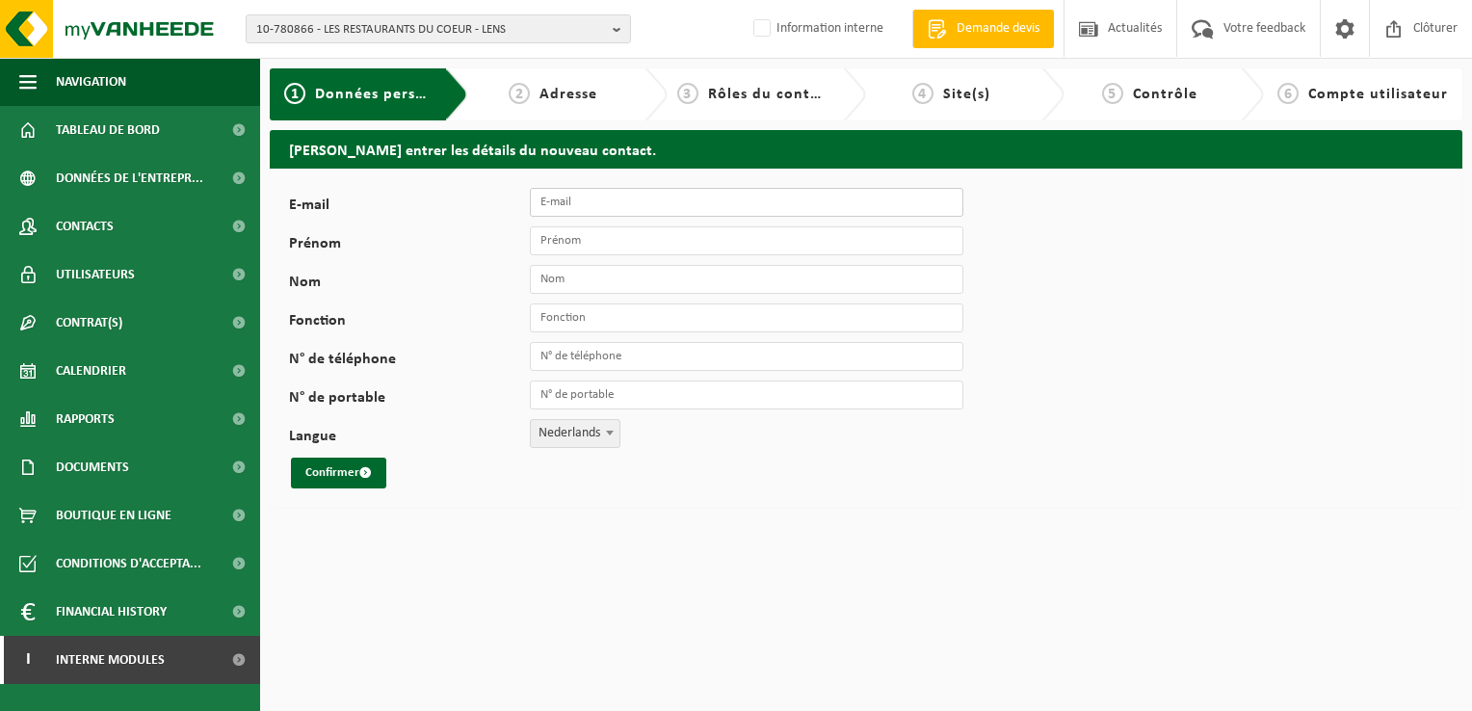
click at [615, 206] on input "E-mail" at bounding box center [747, 202] width 434 height 29
type input "[PERSON_NAME].depuydt"
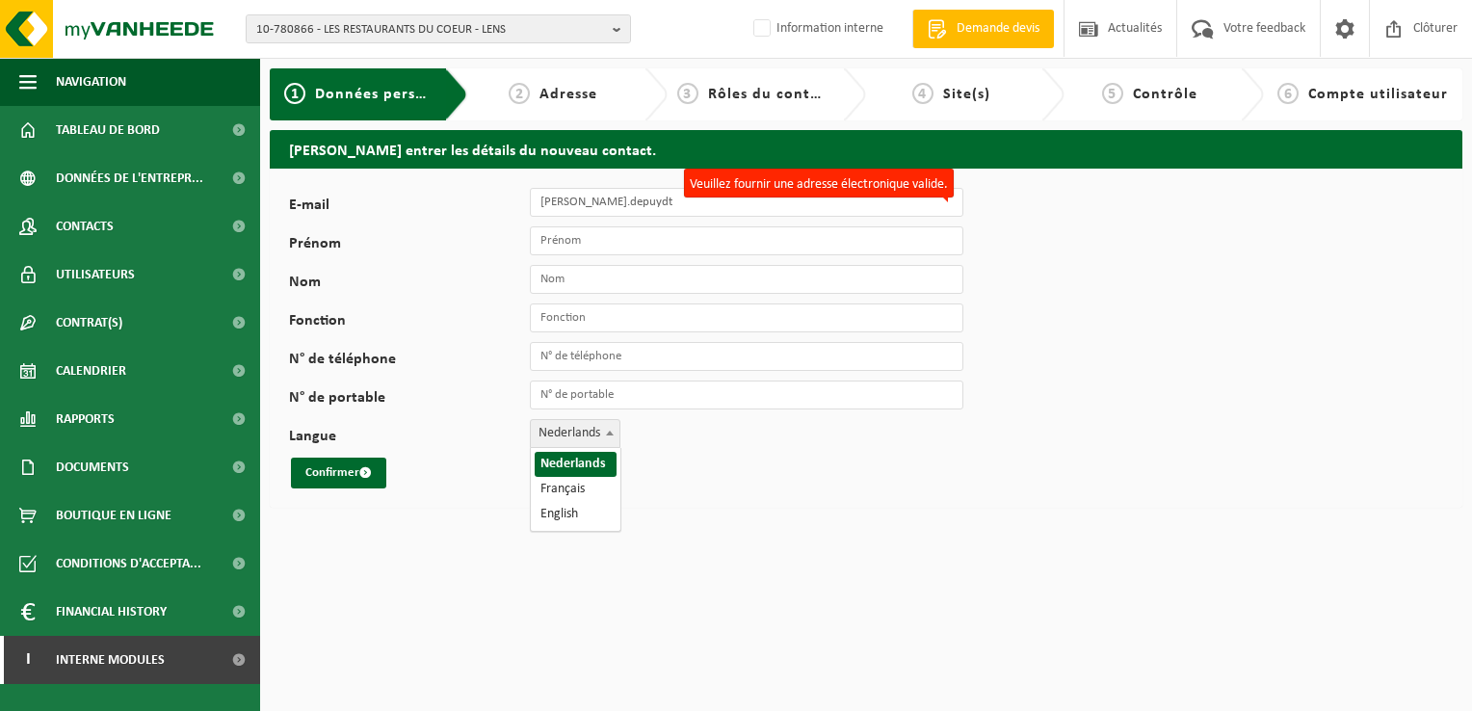
click at [612, 432] on b at bounding box center [610, 433] width 8 height 5
select select "1"
click at [620, 201] on input "jeremy.depuydt" at bounding box center [747, 202] width 434 height 29
drag, startPoint x: 628, startPoint y: 199, endPoint x: 518, endPoint y: 199, distance: 109.8
click at [518, 199] on div "E-mail jeremy.depuydt Veuillez fournir une adresse électronique valide." at bounding box center [636, 202] width 694 height 29
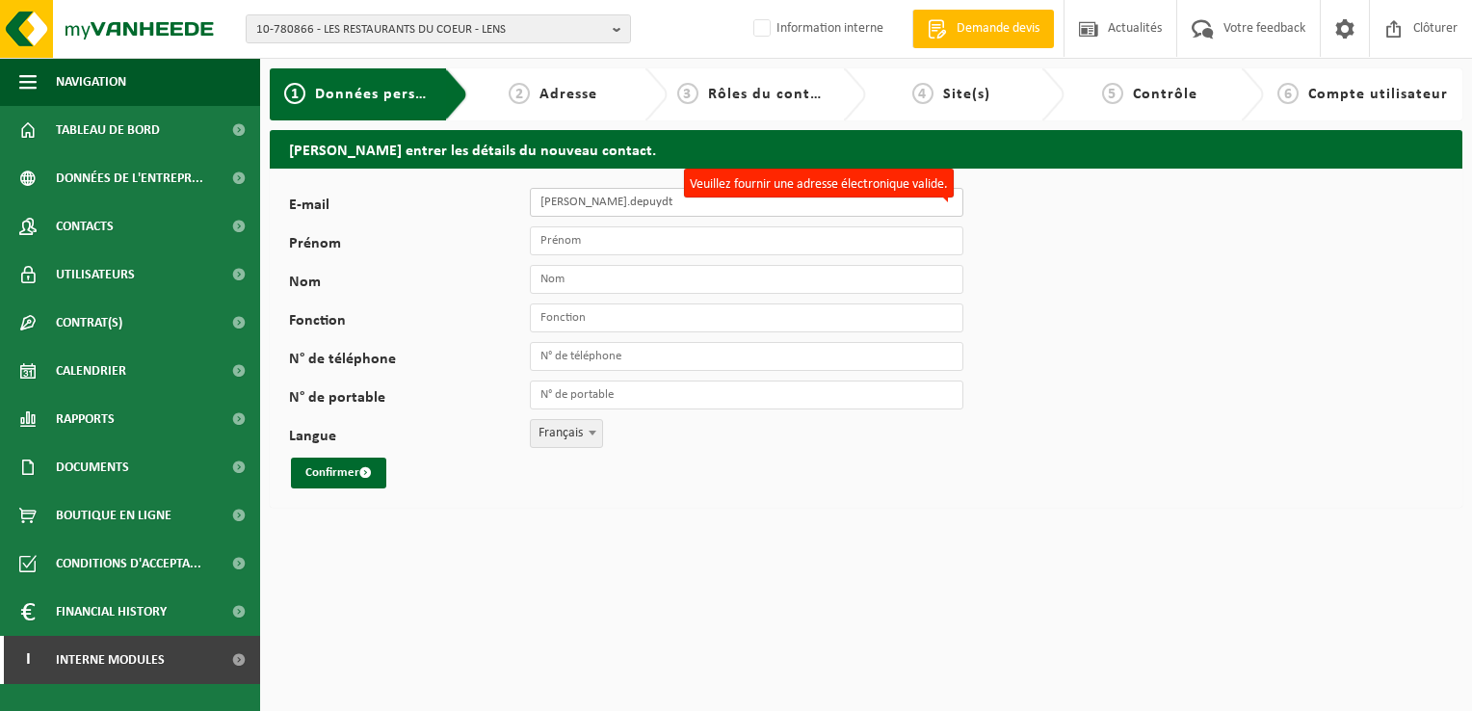
paste input "@restosducoeur.org"
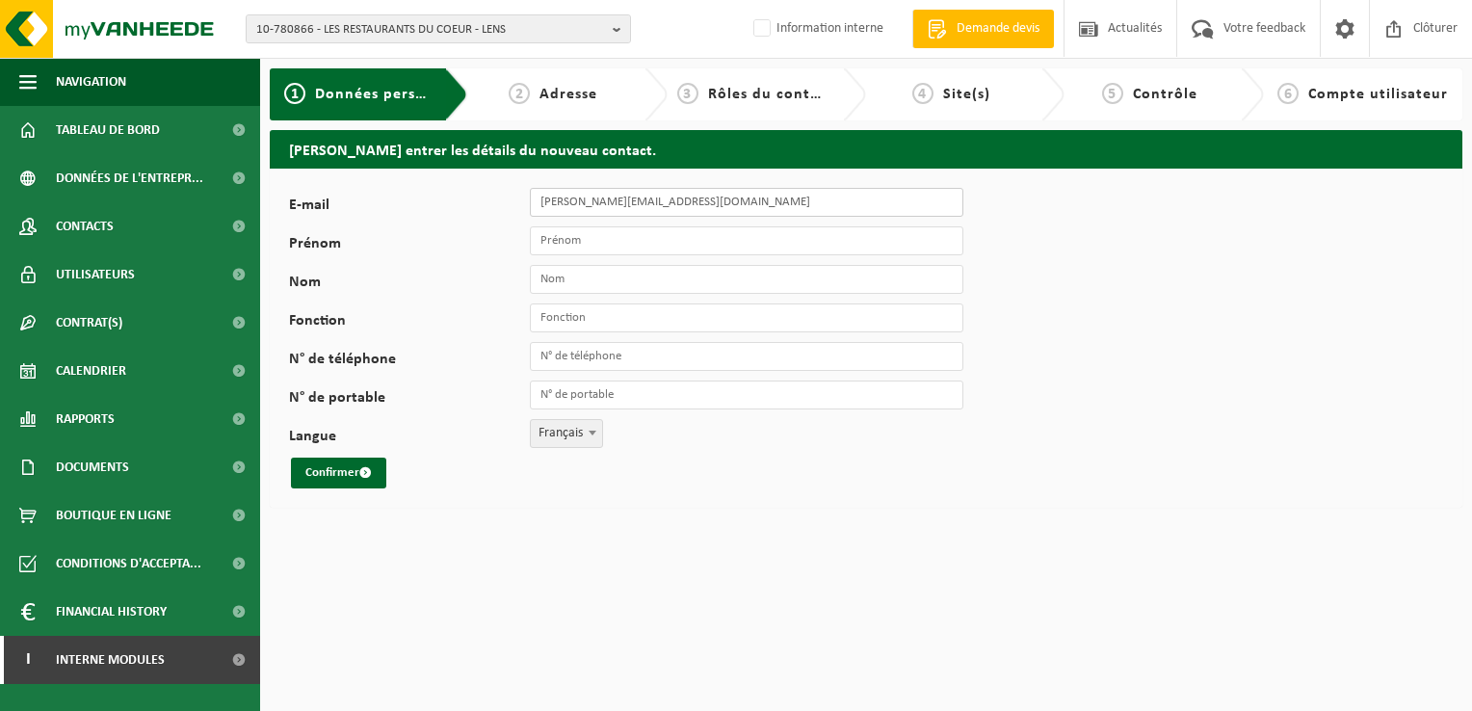
type input "jeremy.depuydt@restosducoeur.org"
click at [591, 235] on input "Prénom" at bounding box center [747, 240] width 434 height 29
type input "[PERSON_NAME]"
type input "DEPUYDT"
type input "RMM"
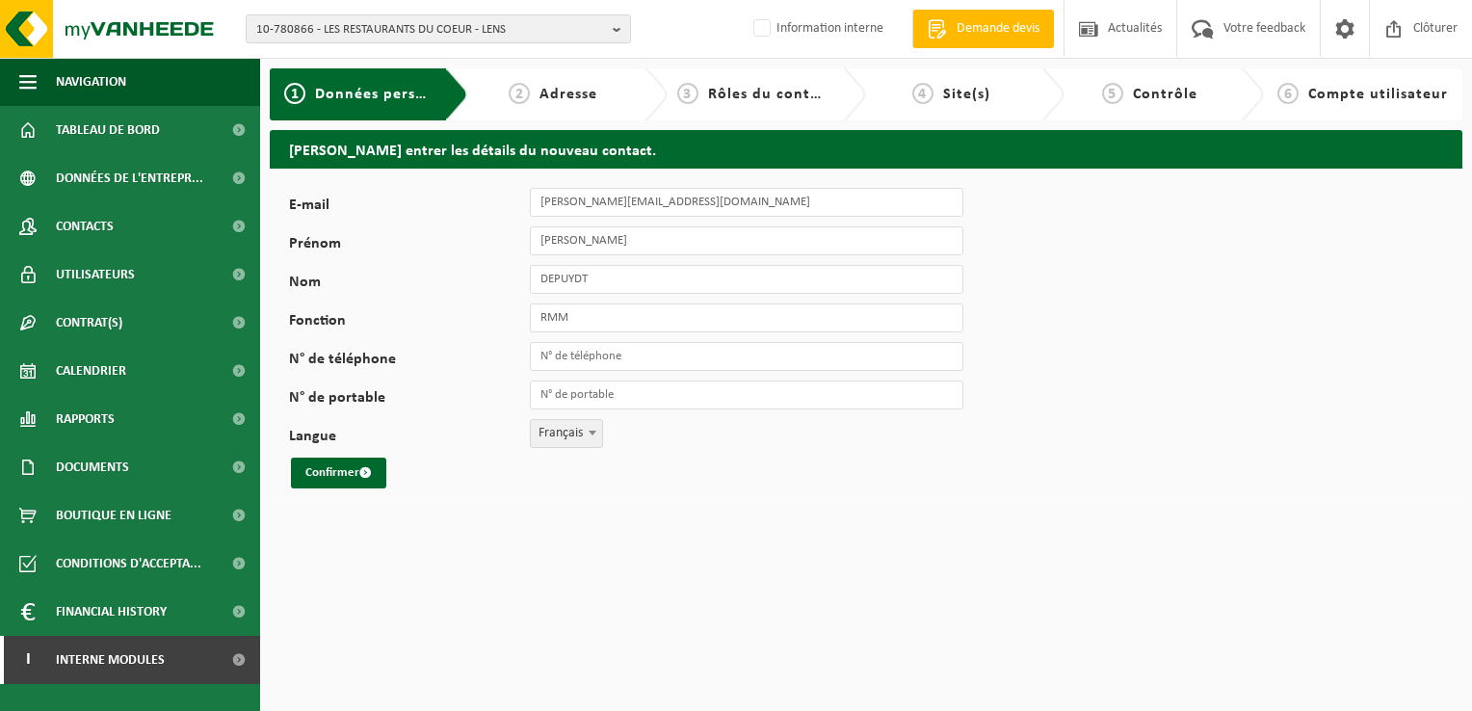
type input "[PHONE_NUMBER]"
click at [333, 468] on button "Confirmer" at bounding box center [338, 473] width 95 height 31
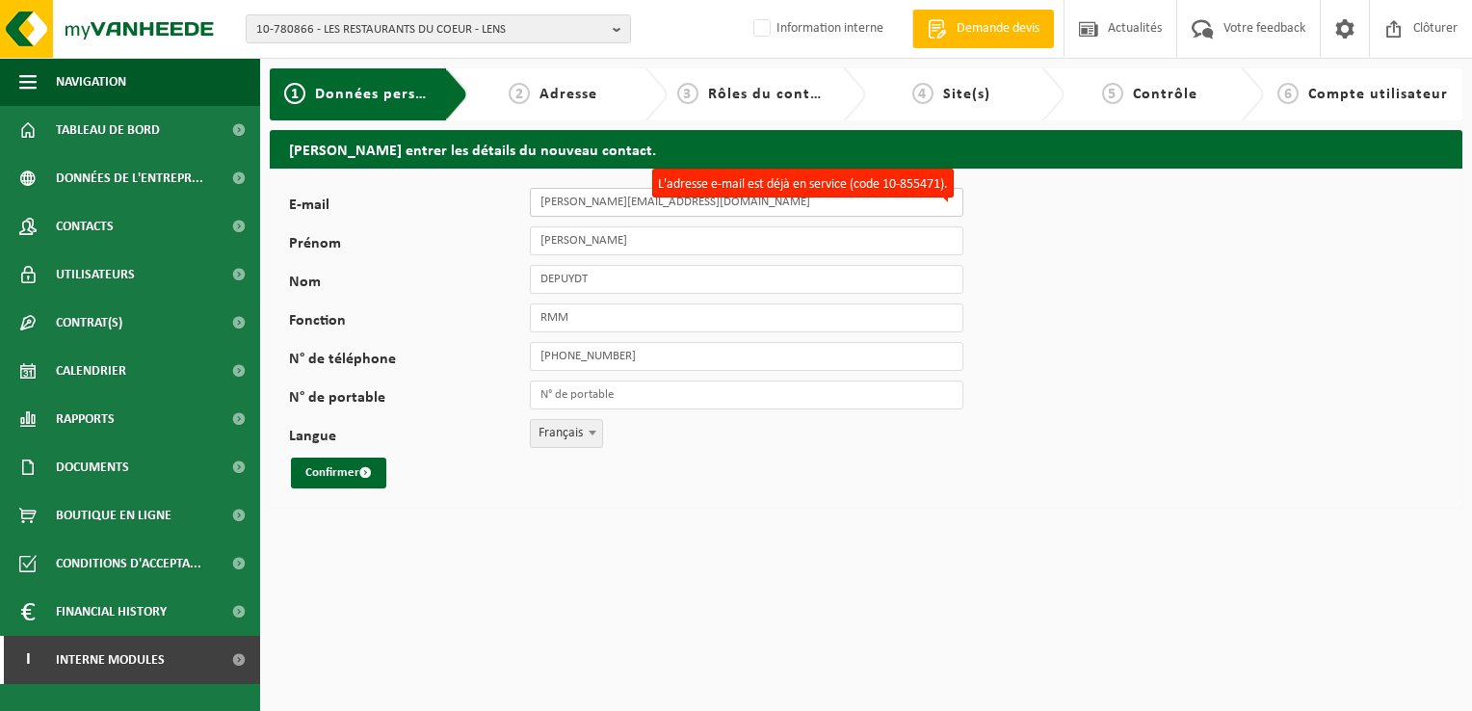
click at [543, 200] on input "[PERSON_NAME][EMAIL_ADDRESS][DOMAIN_NAME]" at bounding box center [747, 202] width 434 height 29
type input "Jeremy.depuydt@restosducoeur.org"
click at [347, 464] on button "Confirmer" at bounding box center [338, 473] width 95 height 31
click at [737, 506] on div "E-mail [PERSON_NAME][EMAIL_ADDRESS][DOMAIN_NAME] L'adresse e-mail est déjà en s…" at bounding box center [866, 338] width 1193 height 339
click at [744, 93] on span "Rôles du contact" at bounding box center [770, 94] width 125 height 15
